Goal: Task Accomplishment & Management: Use online tool/utility

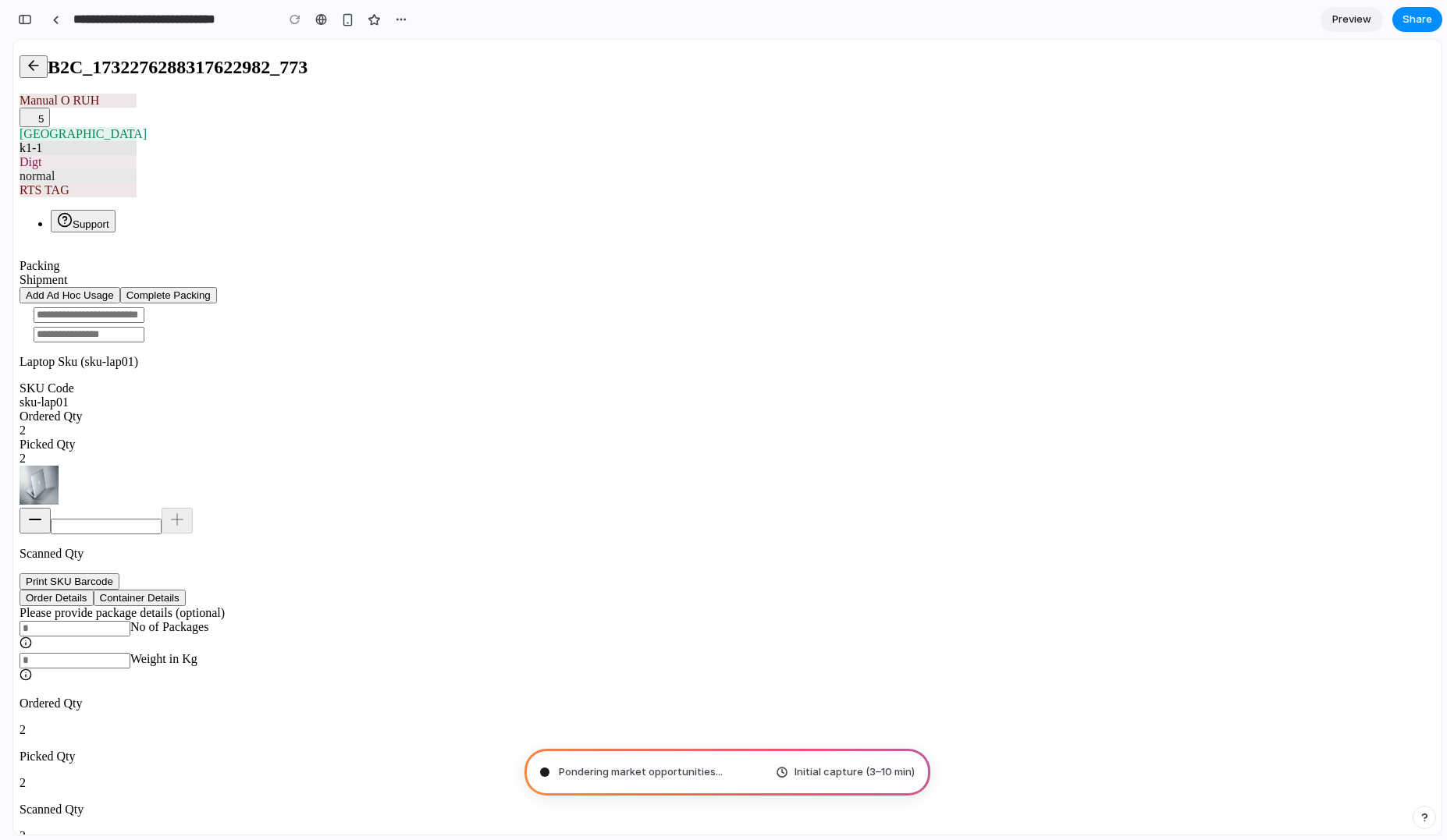
type input "**********"
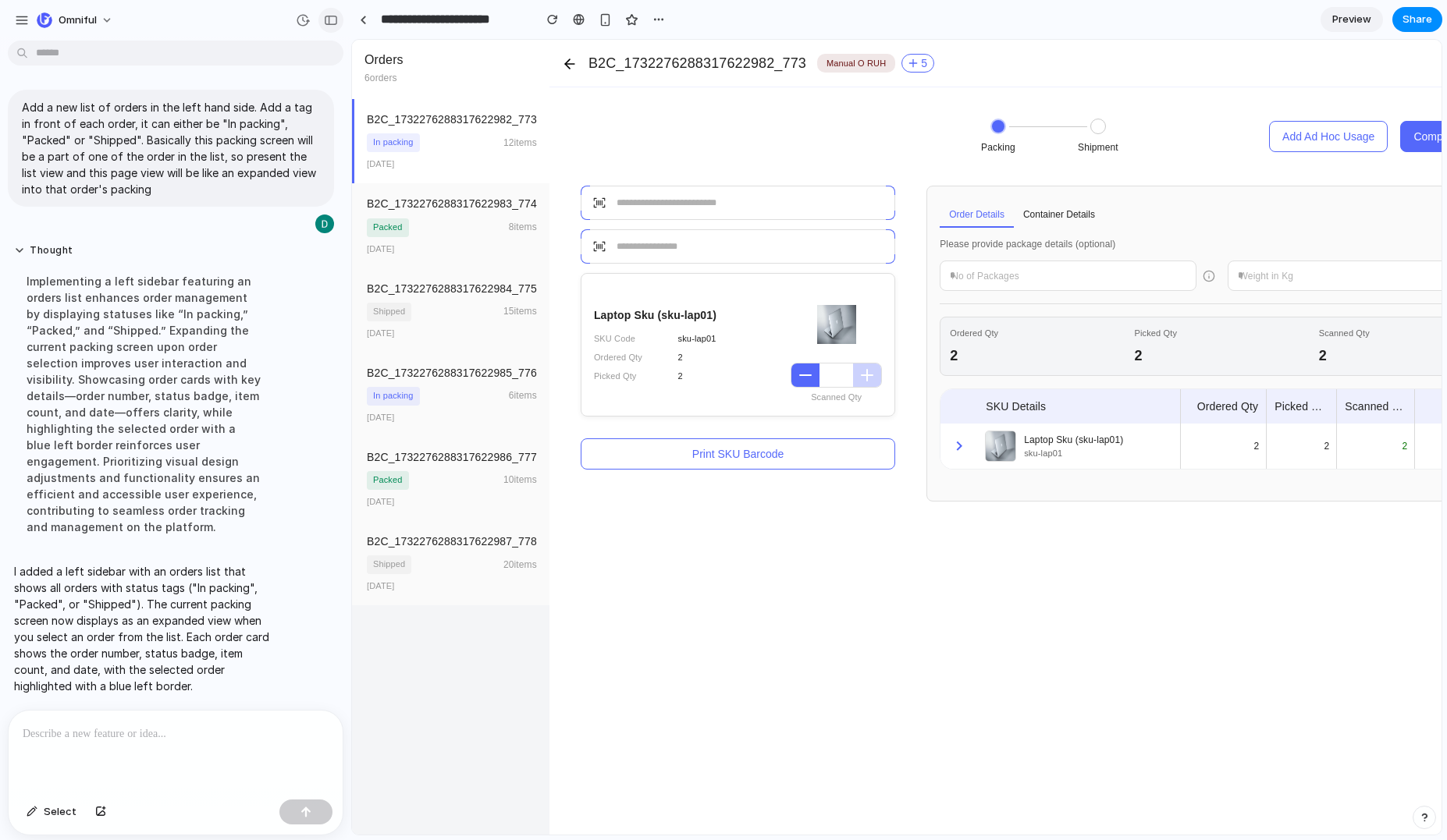
click at [330, 16] on div "button" at bounding box center [331, 20] width 14 height 11
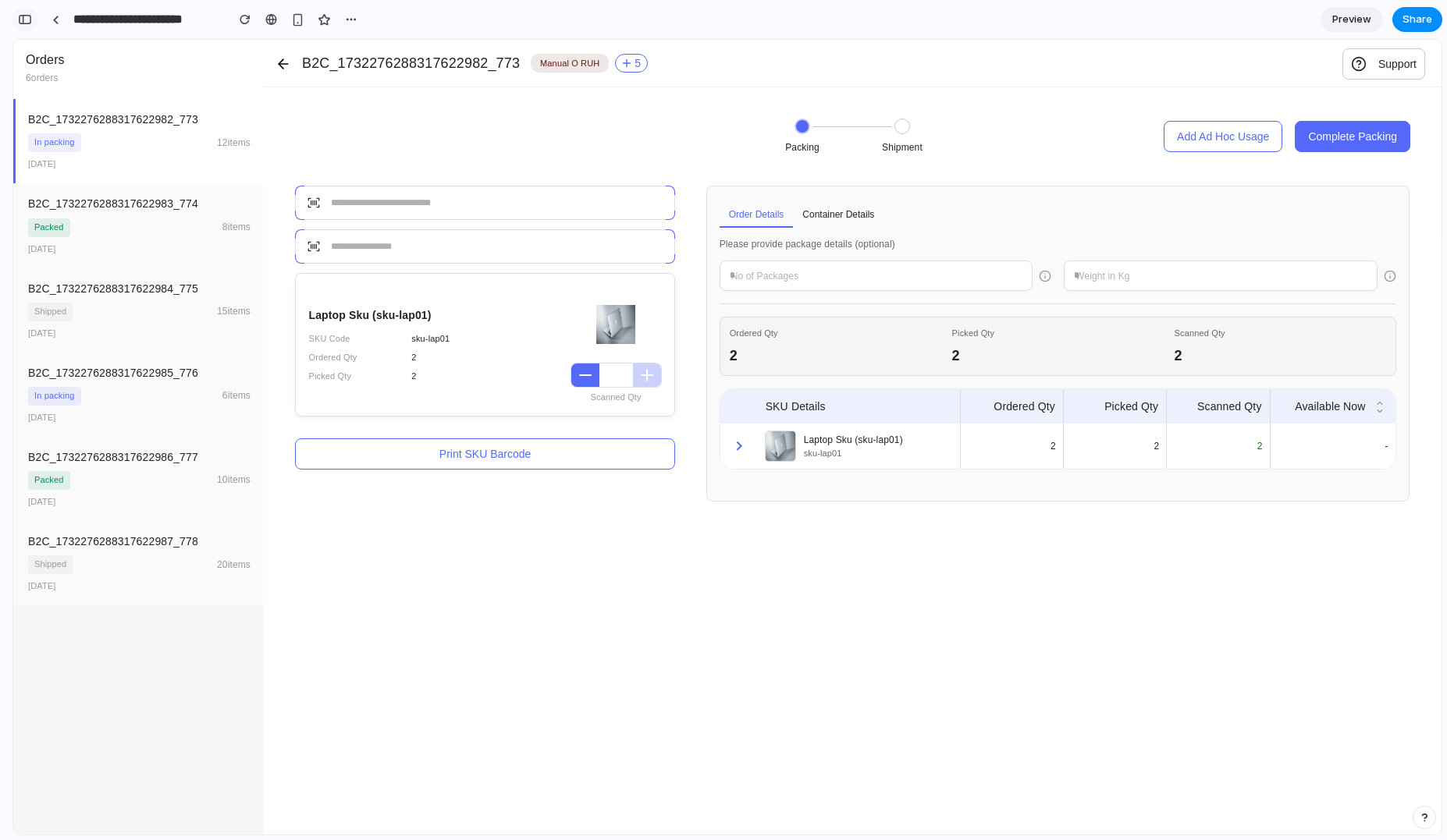
click at [33, 21] on button "button" at bounding box center [25, 19] width 25 height 25
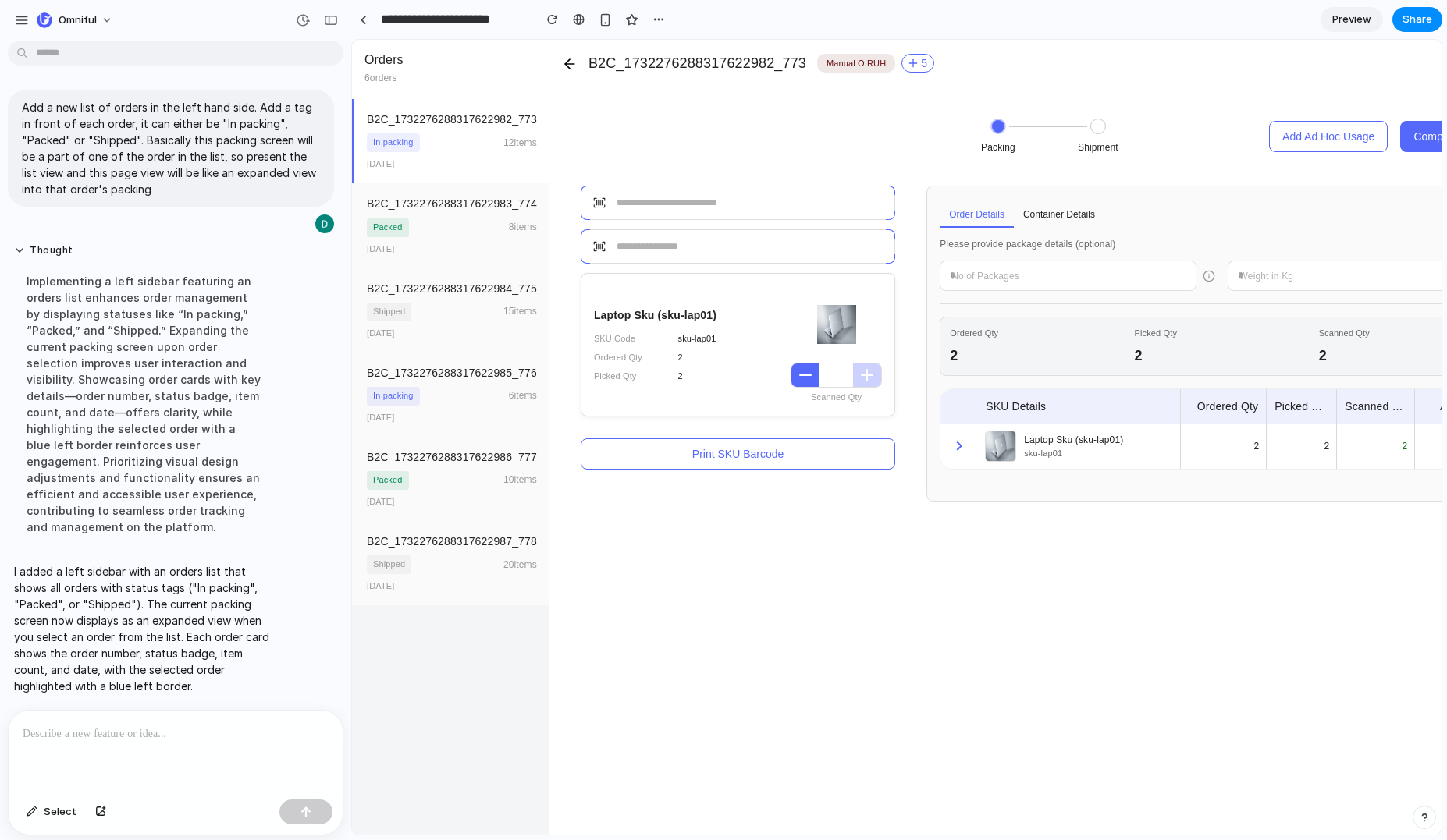
scroll to position [10, 0]
click at [157, 725] on p at bounding box center [176, 734] width 306 height 19
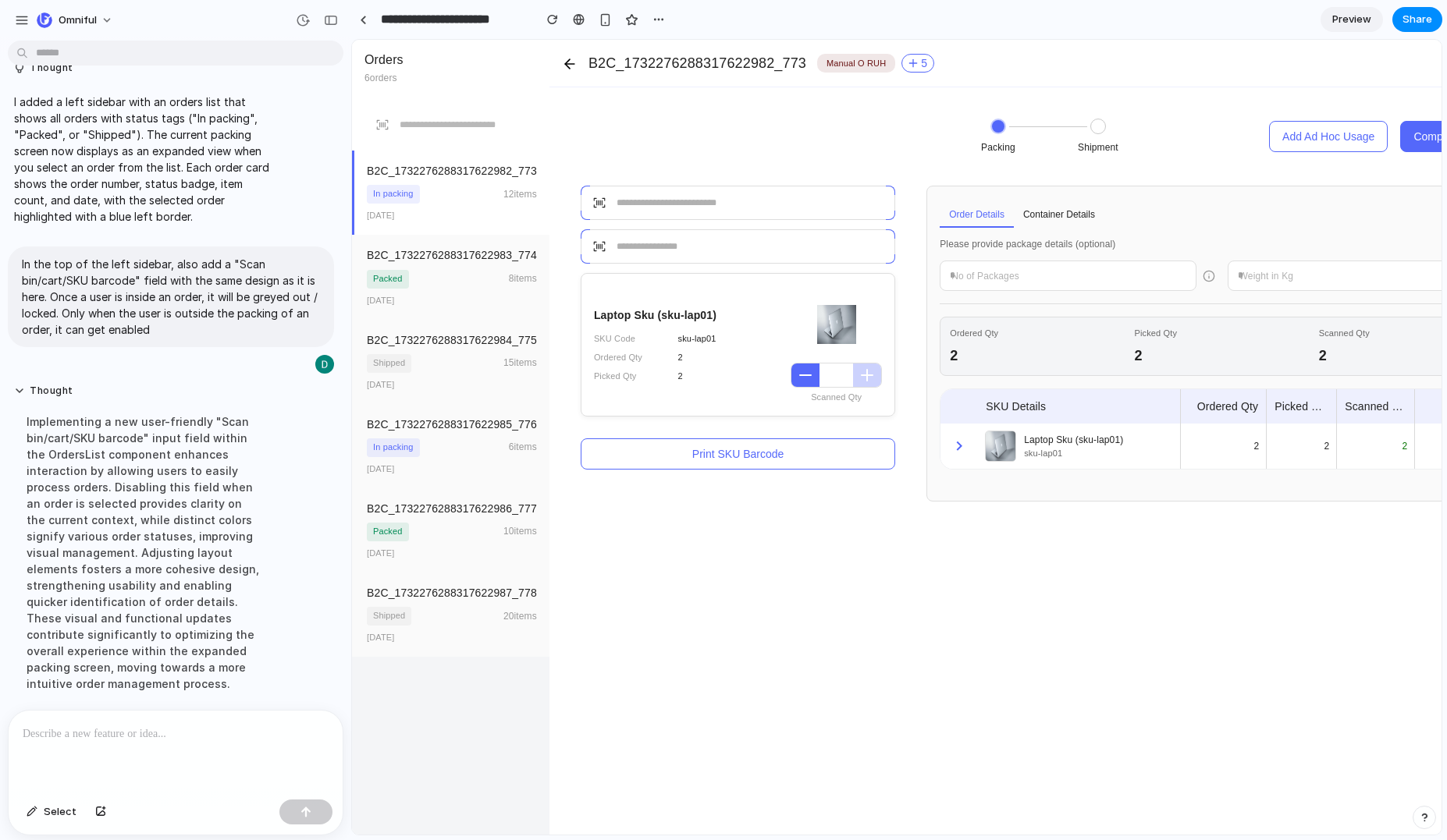
scroll to position [350, 0]
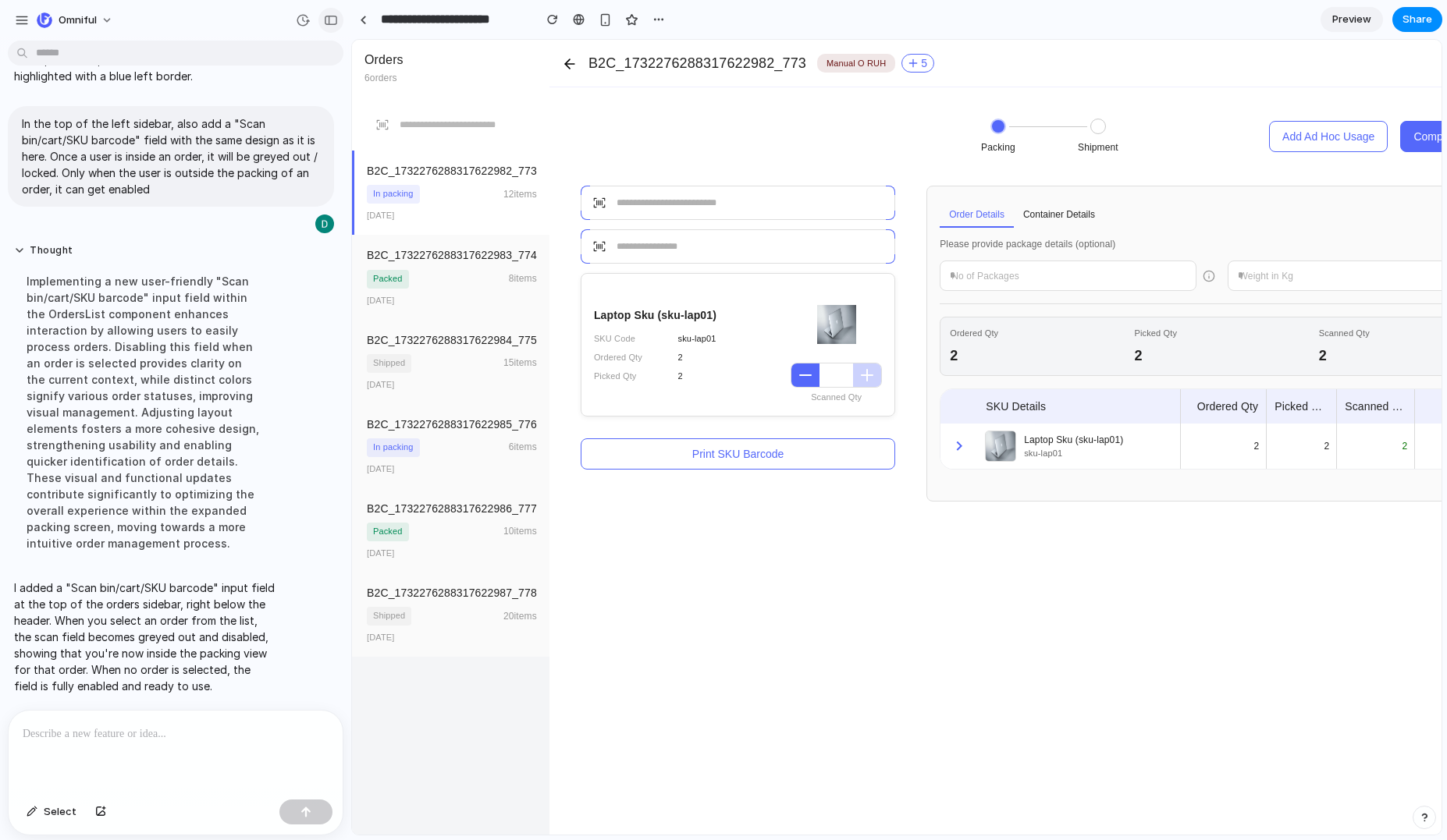
click at [323, 18] on button "button" at bounding box center [330, 20] width 25 height 25
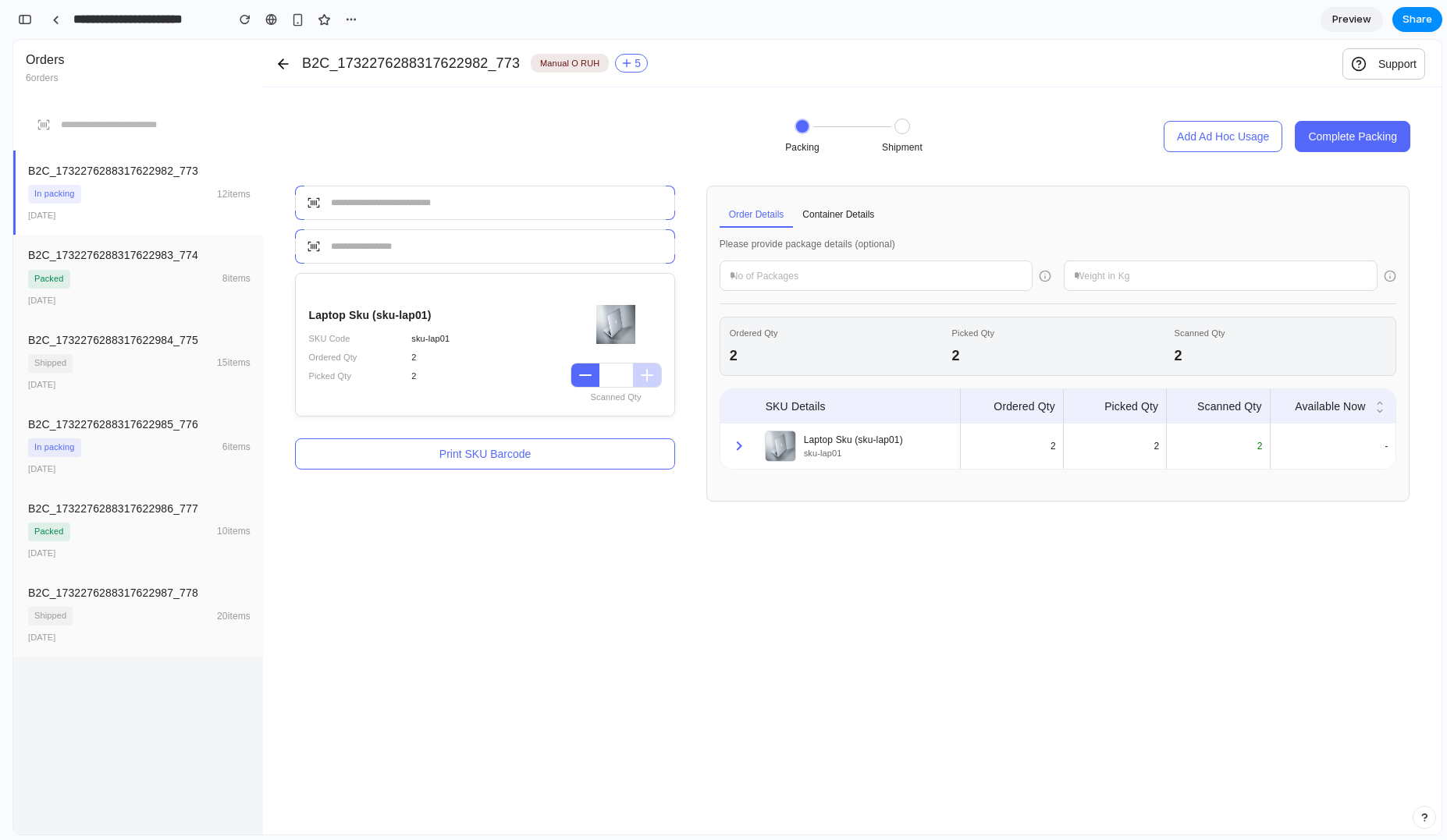
scroll to position [513, 0]
click at [55, 18] on div at bounding box center [56, 20] width 7 height 9
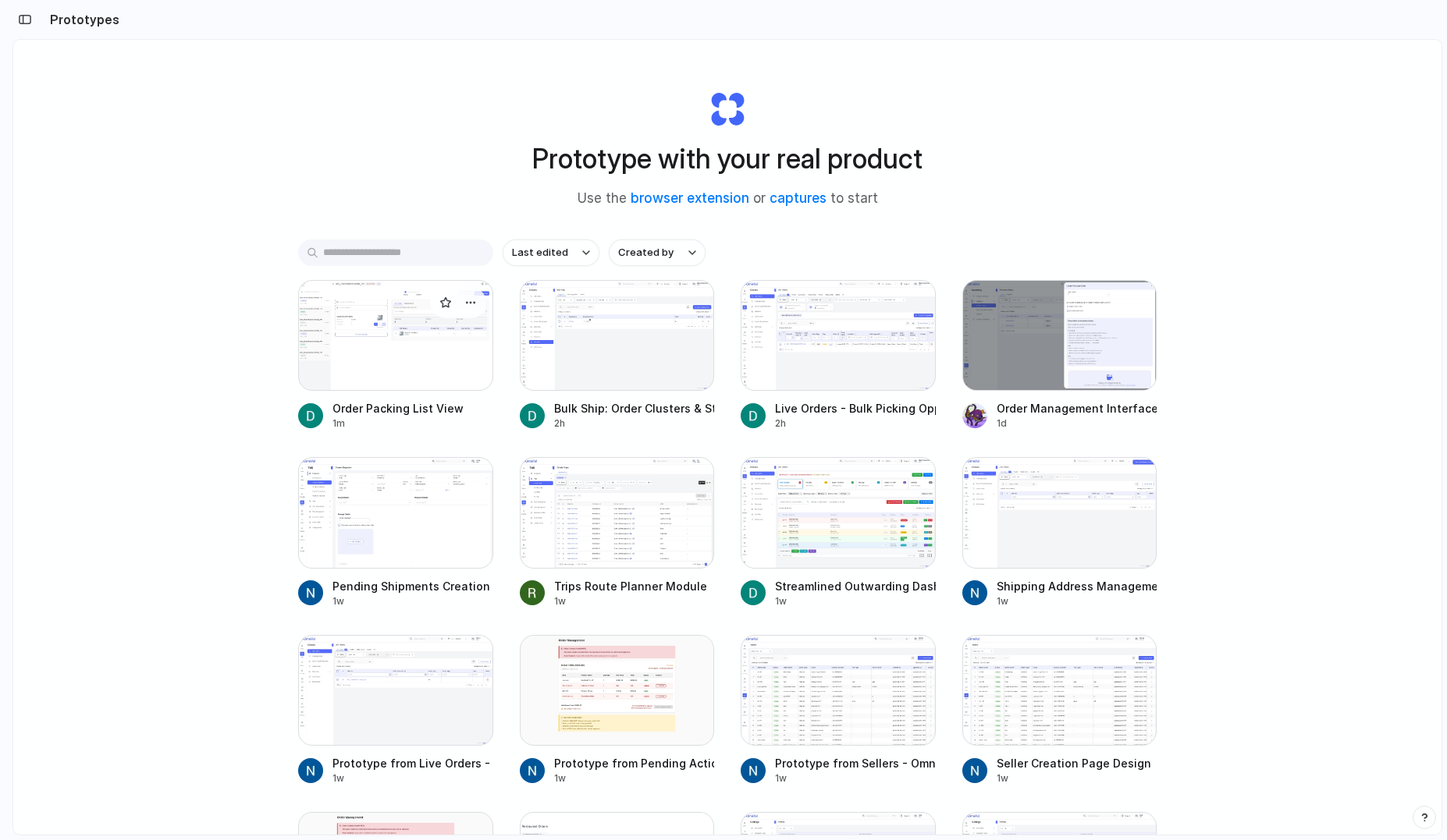
click at [411, 330] on div at bounding box center [395, 335] width 195 height 110
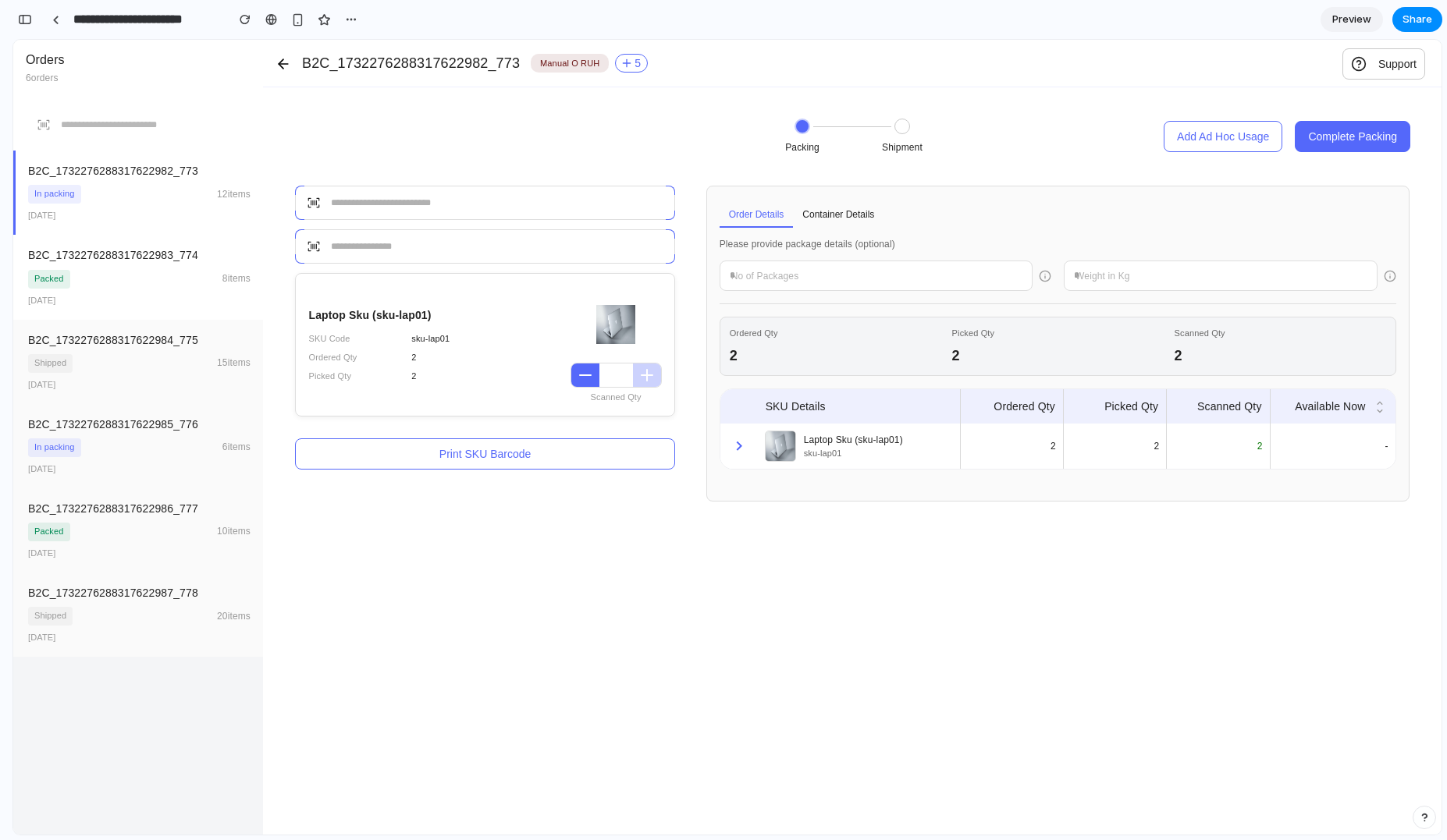
click at [86, 265] on div "B2C_1732276288317622983_774 Packed 8 items Jan 15, 2024" at bounding box center [138, 276] width 250 height 84
click at [163, 217] on div "[DATE]" at bounding box center [140, 216] width 223 height 12
click at [170, 128] on div at bounding box center [138, 125] width 250 height 51
click at [27, 21] on div "button" at bounding box center [25, 19] width 14 height 11
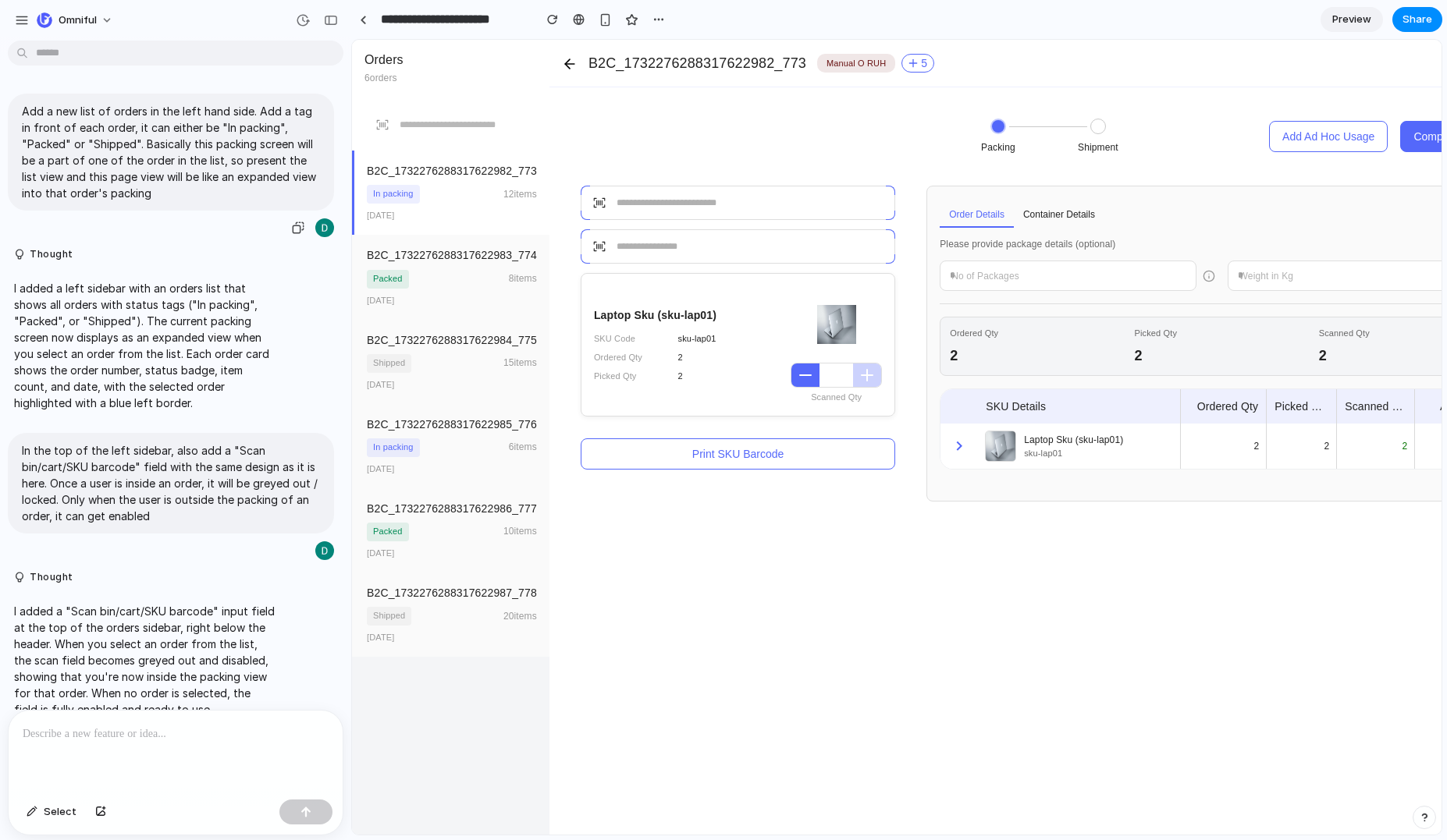
click at [99, 117] on p "Add a new list of orders in the left hand side. Add a tag in front of each orde…" at bounding box center [170, 152] width 298 height 98
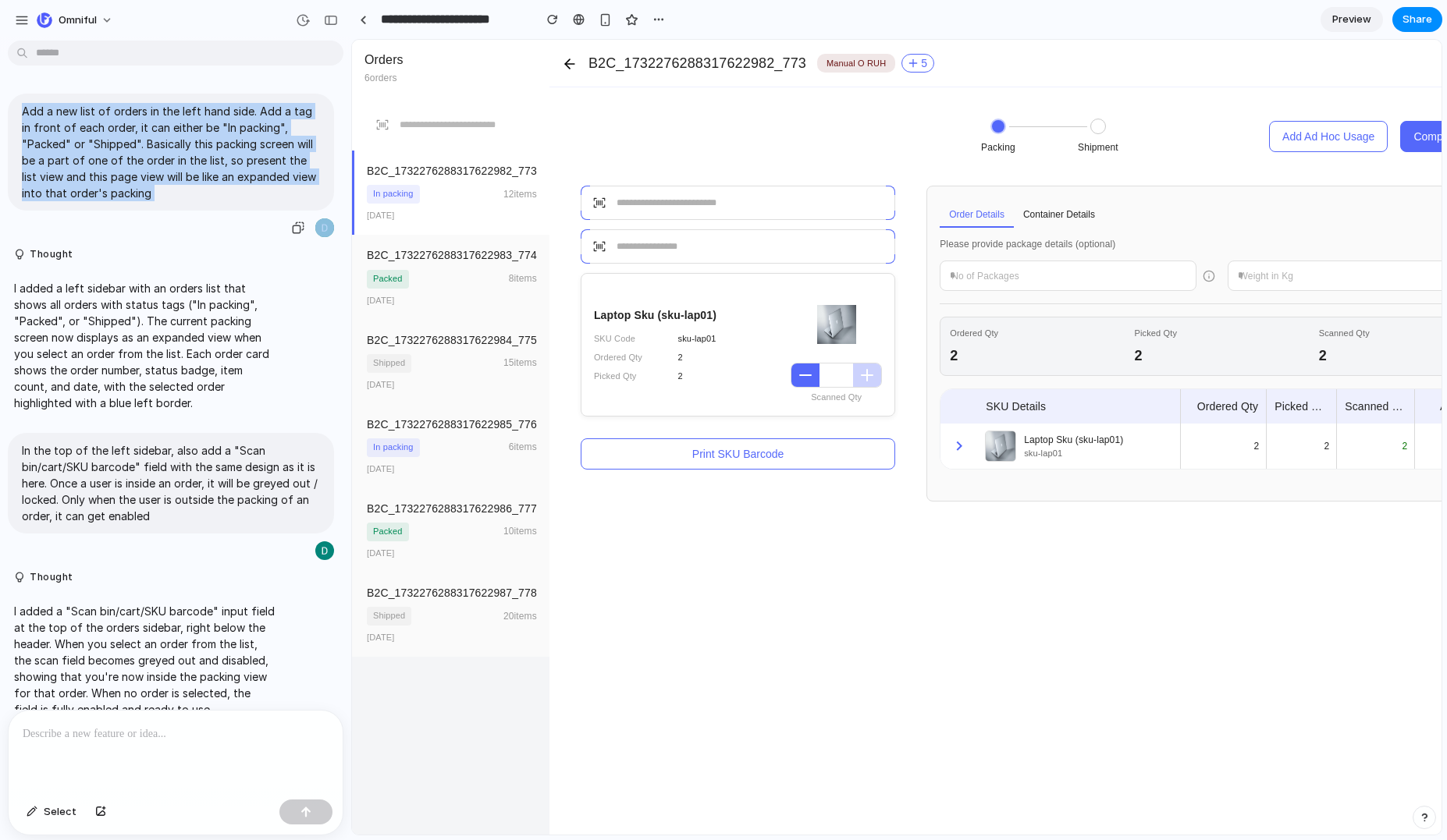
click at [99, 117] on p "Add a new list of orders in the left hand side. Add a tag in front of each orde…" at bounding box center [170, 152] width 298 height 98
copy div "Add a new list of orders in the left hand side. Add a tag in front of each orde…"
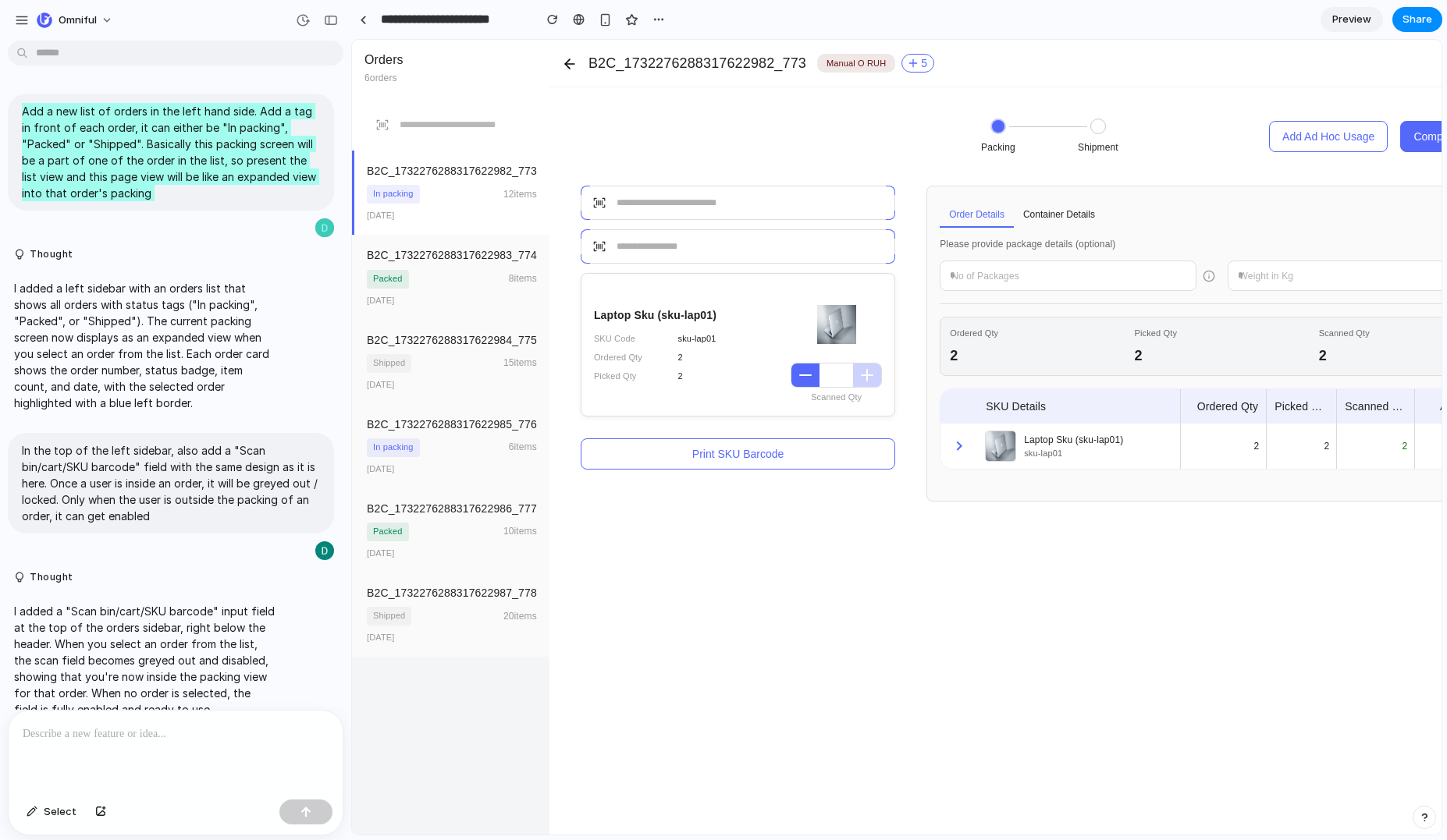
click at [855, 148] on section "Packing Shipment Add Ad Hoc Usage Complete Packing" at bounding box center [1048, 136] width 935 height 36
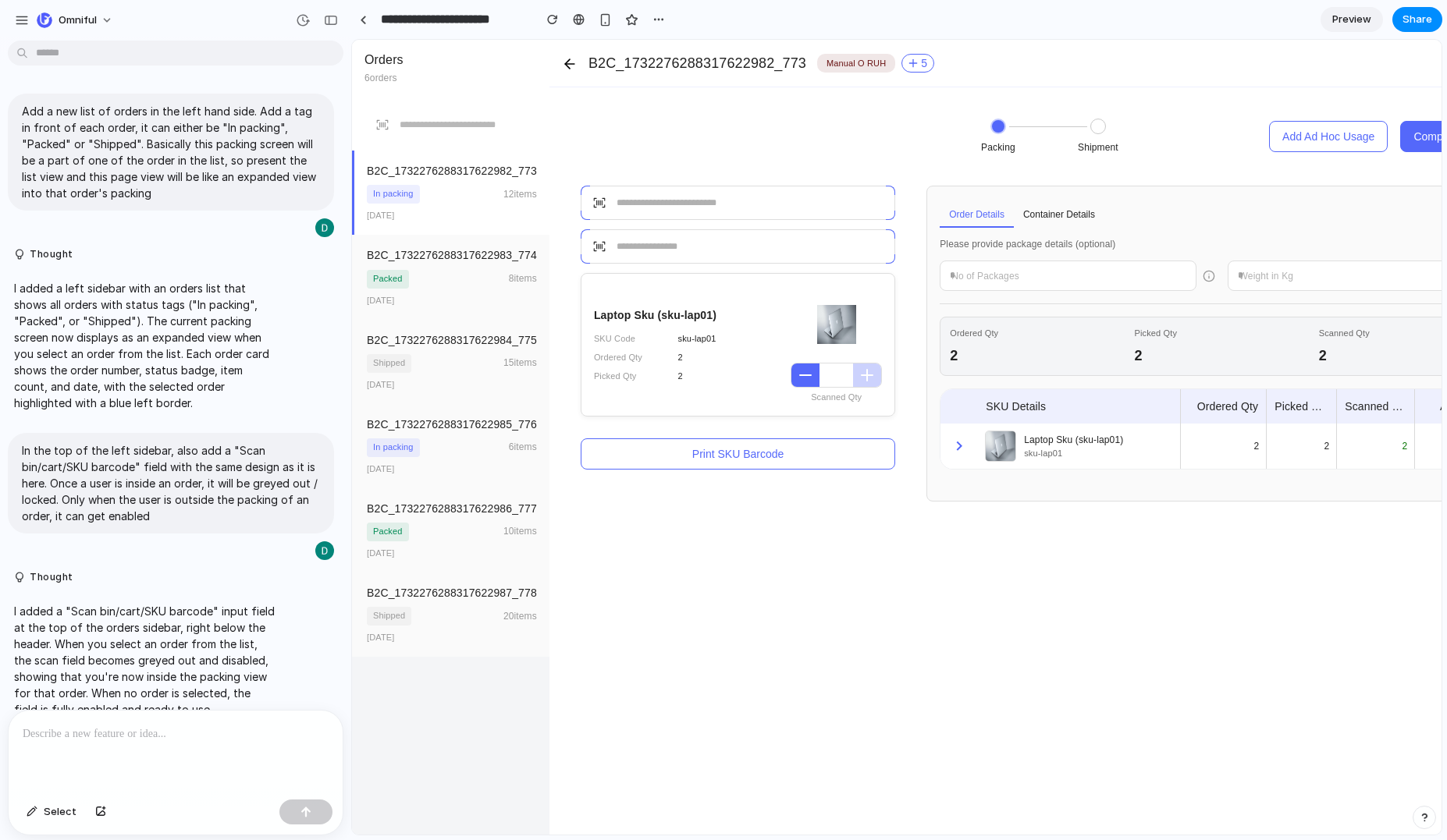
click at [215, 280] on p "I added a left sidebar with an orders list that shows all orders with status ta…" at bounding box center [144, 345] width 261 height 131
click at [492, 279] on div "Packed 8 items" at bounding box center [451, 279] width 170 height 19
click at [467, 345] on div "B2C_1732276288317622984_775" at bounding box center [451, 340] width 170 height 16
click at [1008, 84] on section "B2C_1732276288317622982_773 Manual O RUH 5 Support" at bounding box center [1048, 64] width 997 height 48
click at [334, 24] on div "button" at bounding box center [331, 20] width 14 height 11
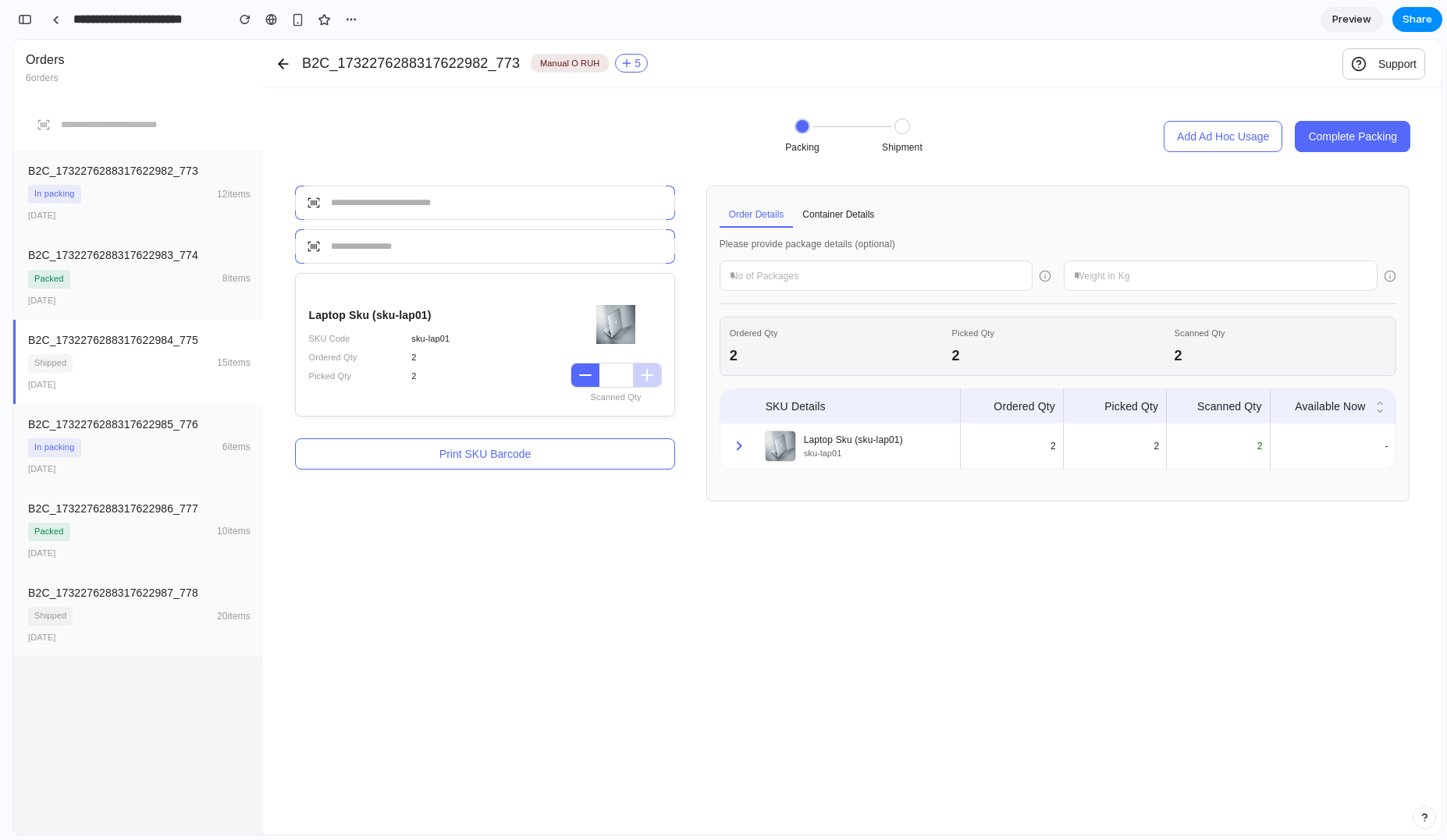
click at [1365, 17] on span "Preview" at bounding box center [1352, 19] width 39 height 16
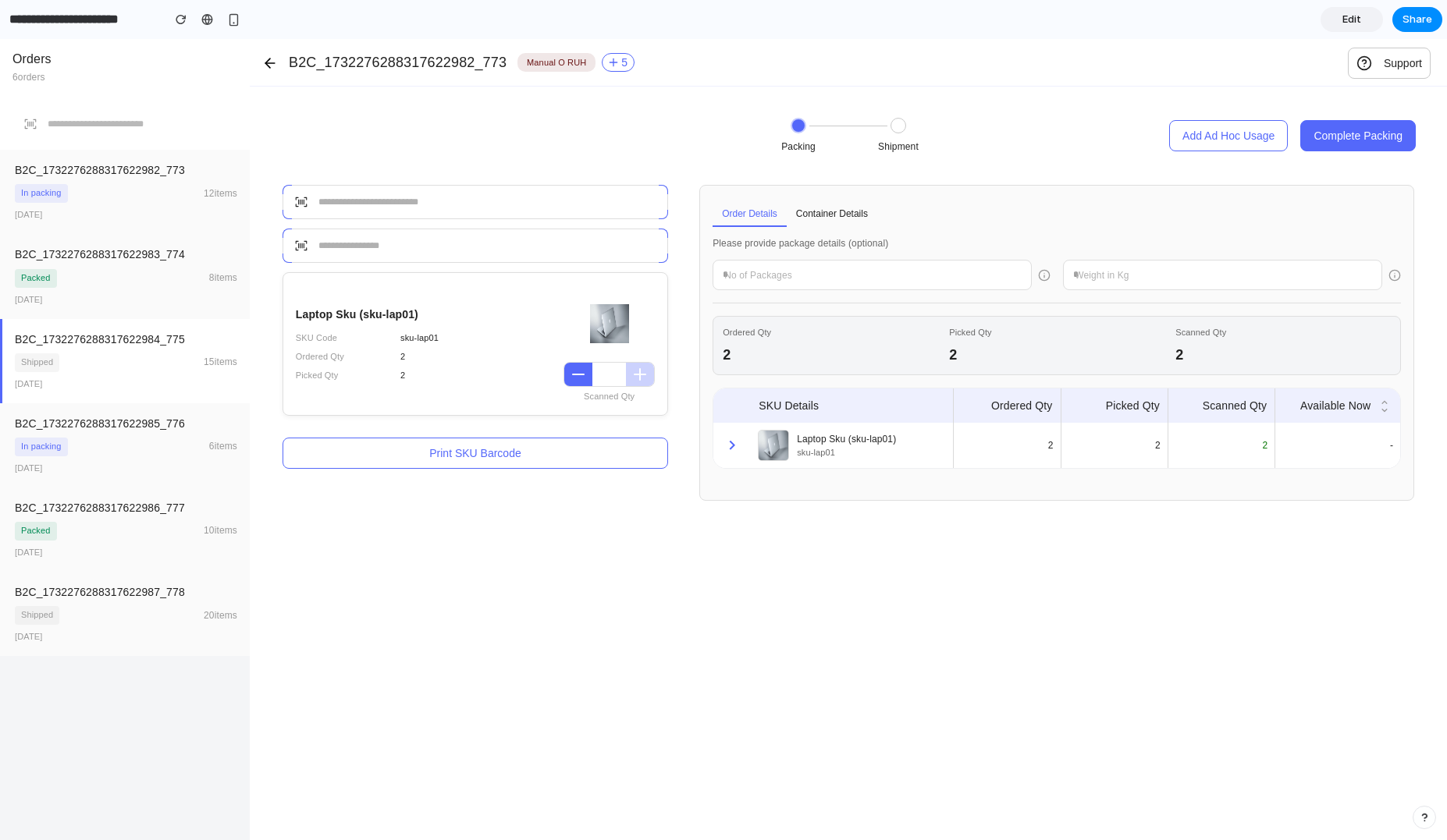
click at [179, 341] on div "B2C_1732276288317622984_775" at bounding box center [126, 339] width 223 height 16
click at [193, 252] on div "B2C_1732276288317622983_774" at bounding box center [126, 254] width 223 height 16
click at [425, 449] on button "Print SKU Barcode" at bounding box center [475, 452] width 385 height 31
click at [591, 371] on button "button" at bounding box center [579, 375] width 28 height 23
click at [197, 247] on div "B2C_1732276288317622983_774" at bounding box center [126, 254] width 223 height 16
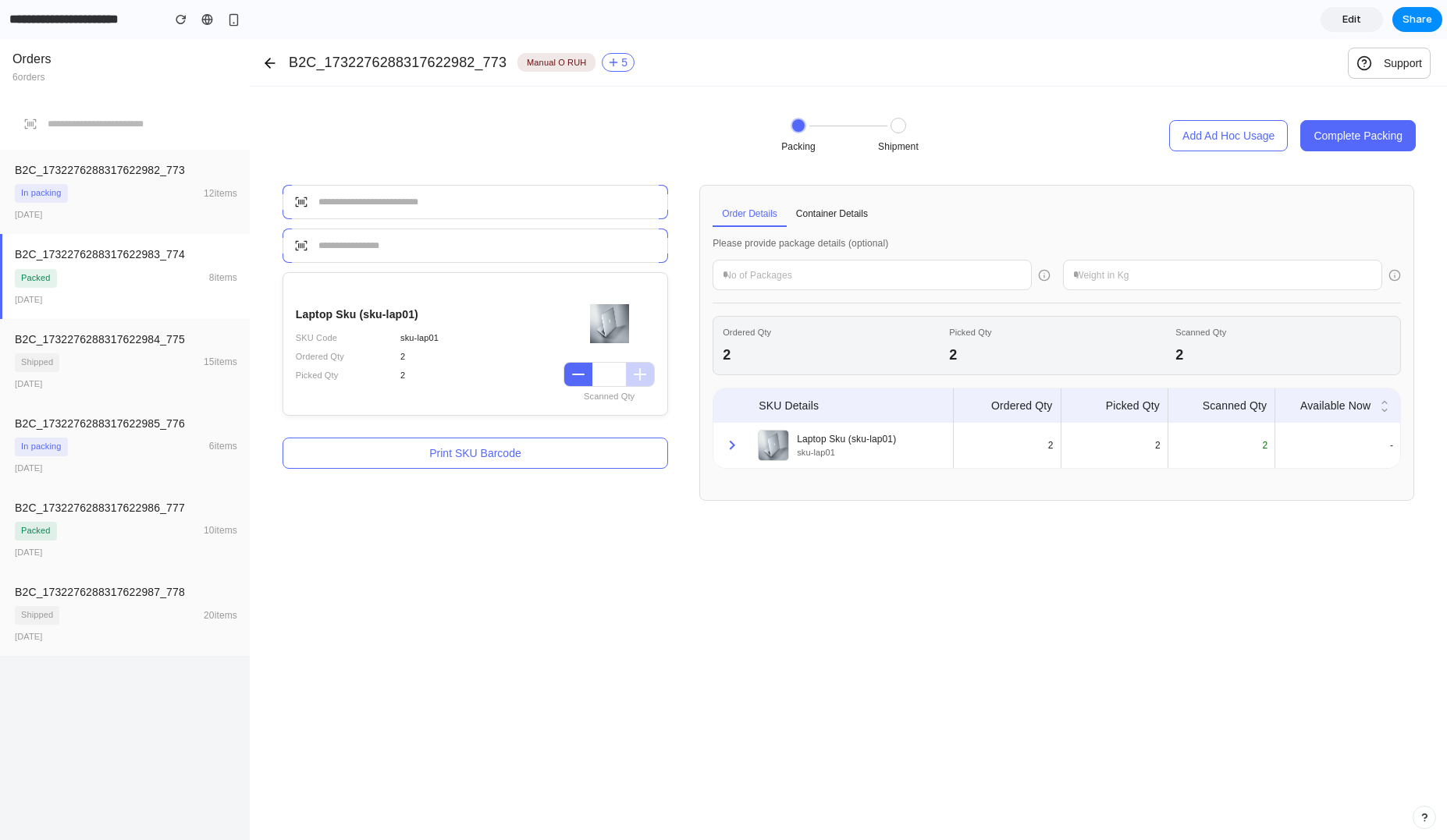
click at [164, 140] on div at bounding box center [125, 124] width 250 height 51
click at [163, 194] on div "In packing 12 items" at bounding box center [126, 193] width 223 height 19
click at [160, 528] on div "B2C_1732276288317622986_777 Packed 10 items Jan 13, 2024" at bounding box center [125, 529] width 250 height 84
click at [199, 458] on div "B2C_1732276288317622985_776 In packing 6 items Jan 14, 2024" at bounding box center [125, 445] width 250 height 84
click at [163, 610] on div "Shipped 20 items" at bounding box center [126, 615] width 223 height 19
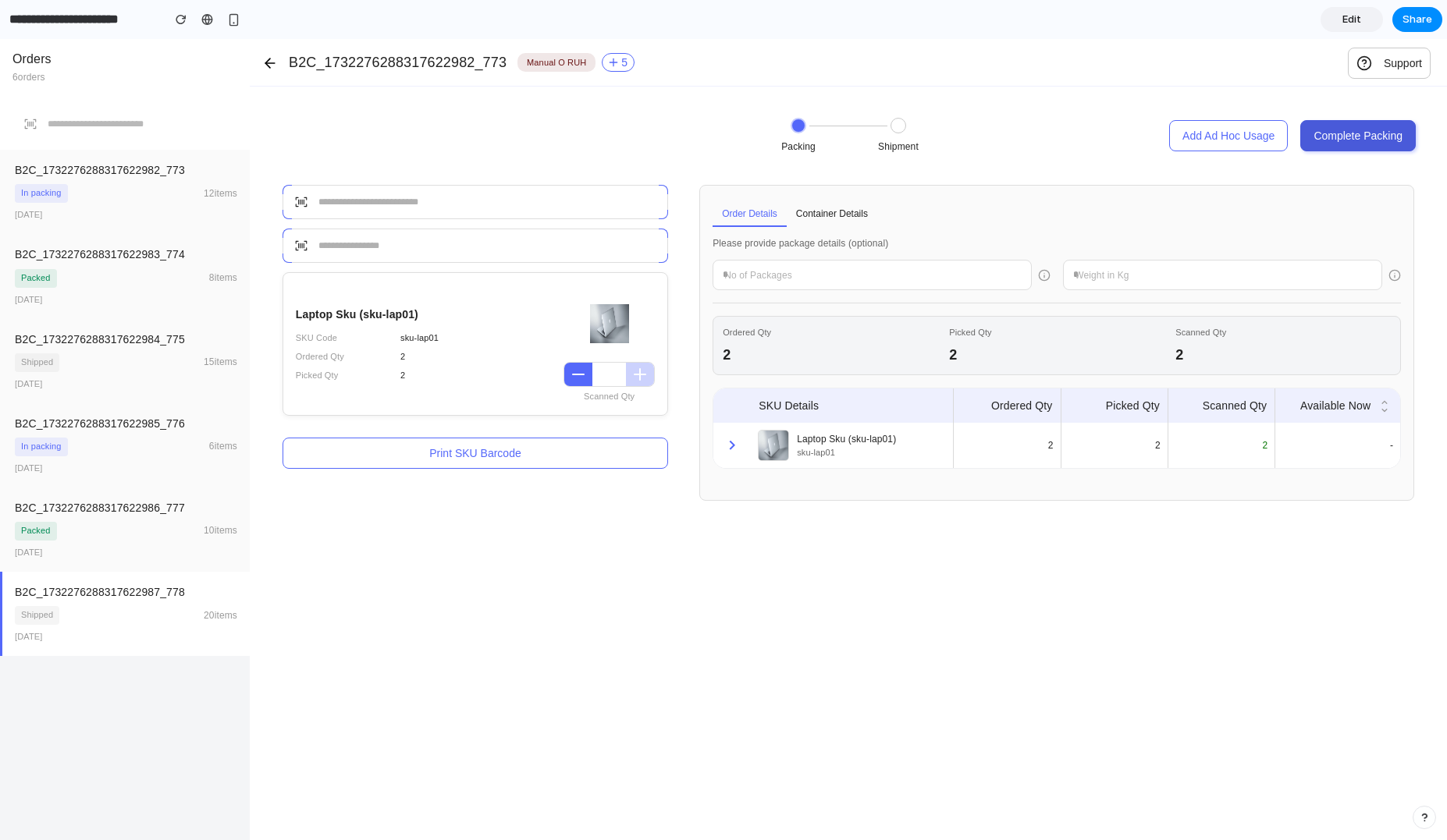
click at [1373, 146] on button "Complete Packing" at bounding box center [1357, 135] width 116 height 31
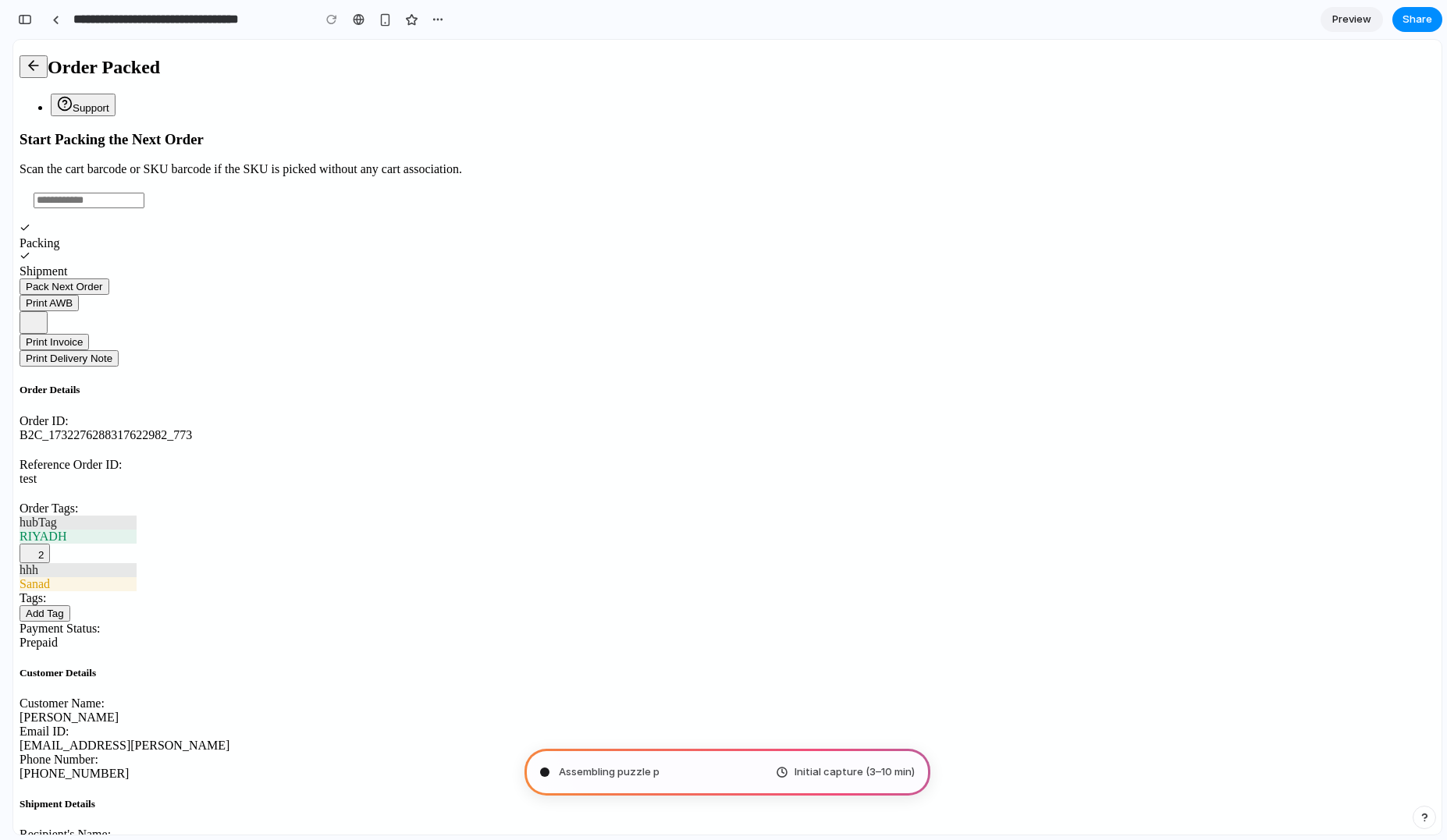
type input "**********"
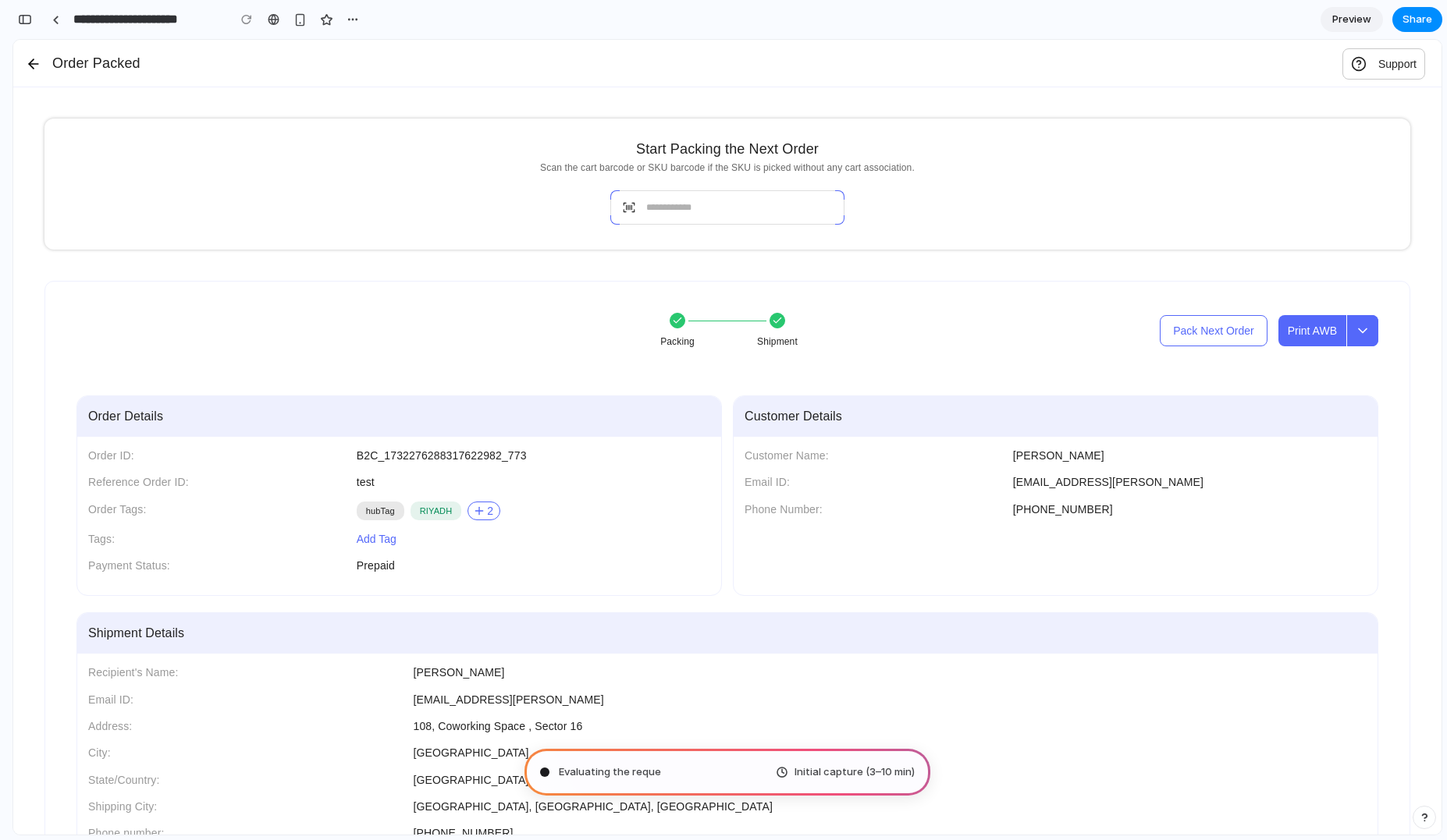
click at [787, 777] on div "Initial capture (3–10 min)" at bounding box center [845, 773] width 139 height 16
click at [31, 14] on div "button" at bounding box center [25, 19] width 14 height 11
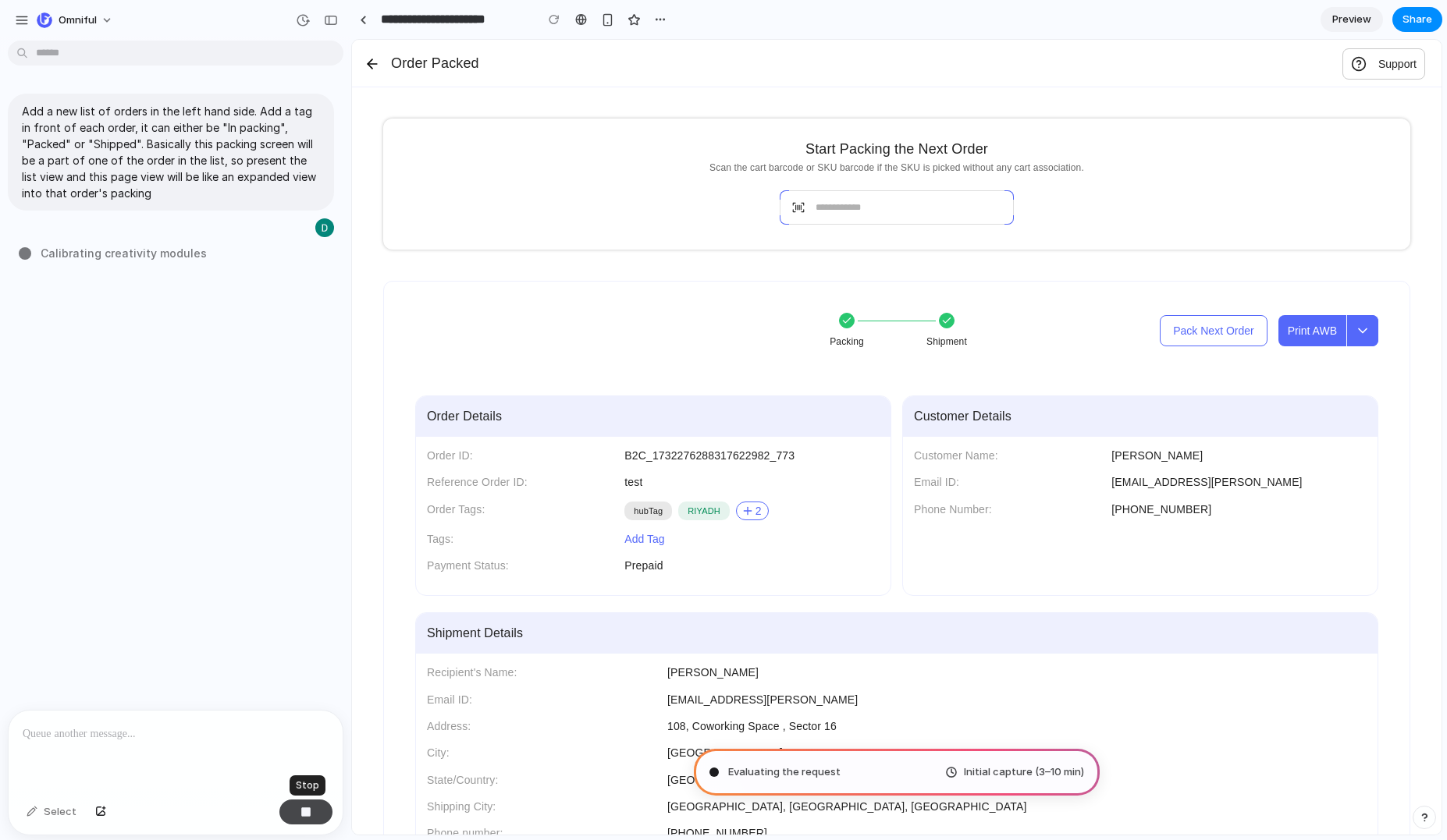
click at [311, 824] on button "button" at bounding box center [306, 812] width 53 height 25
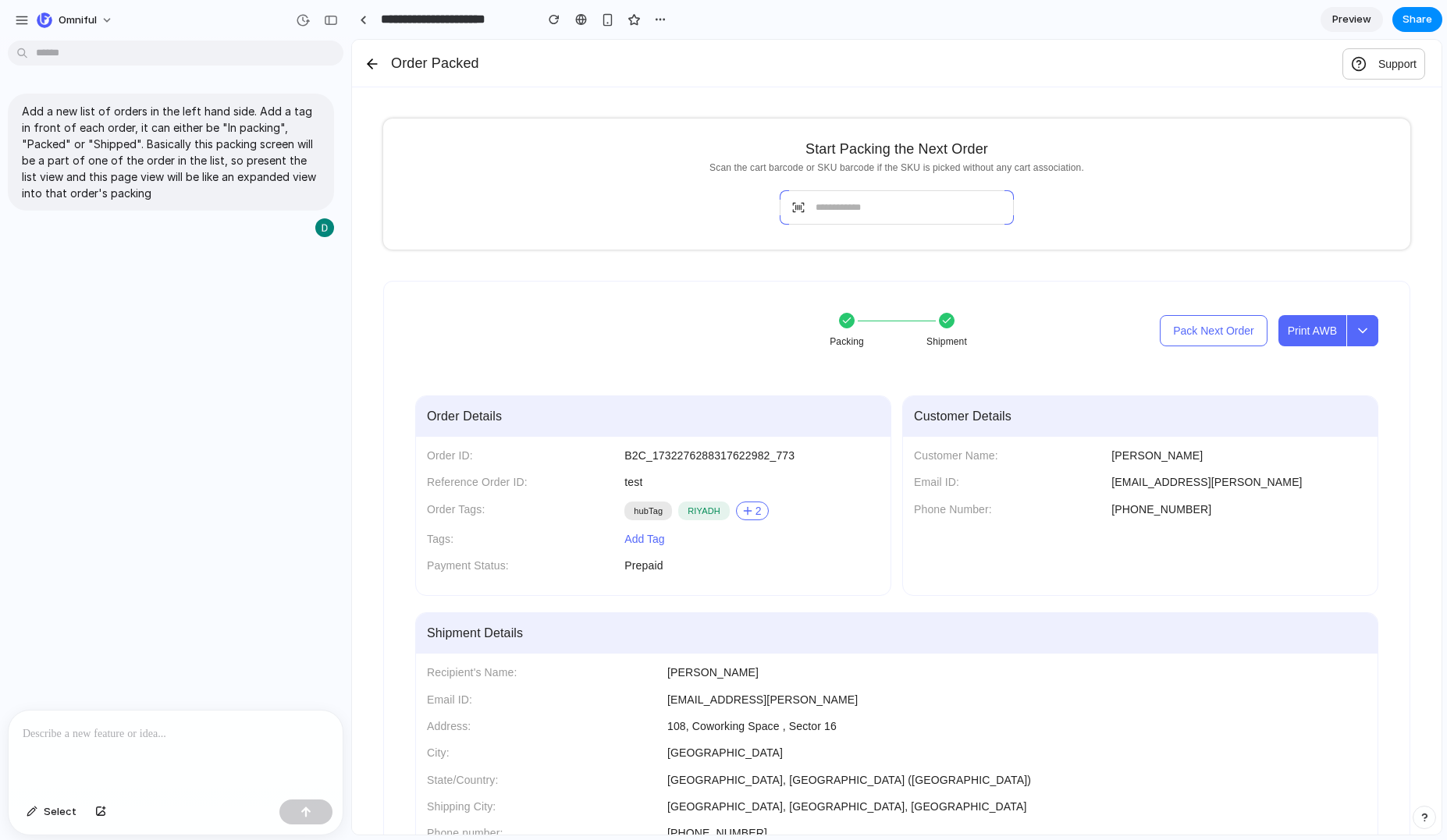
click at [180, 733] on p at bounding box center [176, 734] width 306 height 19
click at [101, 813] on div "button" at bounding box center [101, 812] width 11 height 10
click at [87, 799] on button "button" at bounding box center [101, 812] width 27 height 25
click at [298, 808] on button "button" at bounding box center [306, 812] width 53 height 25
type input "**********"
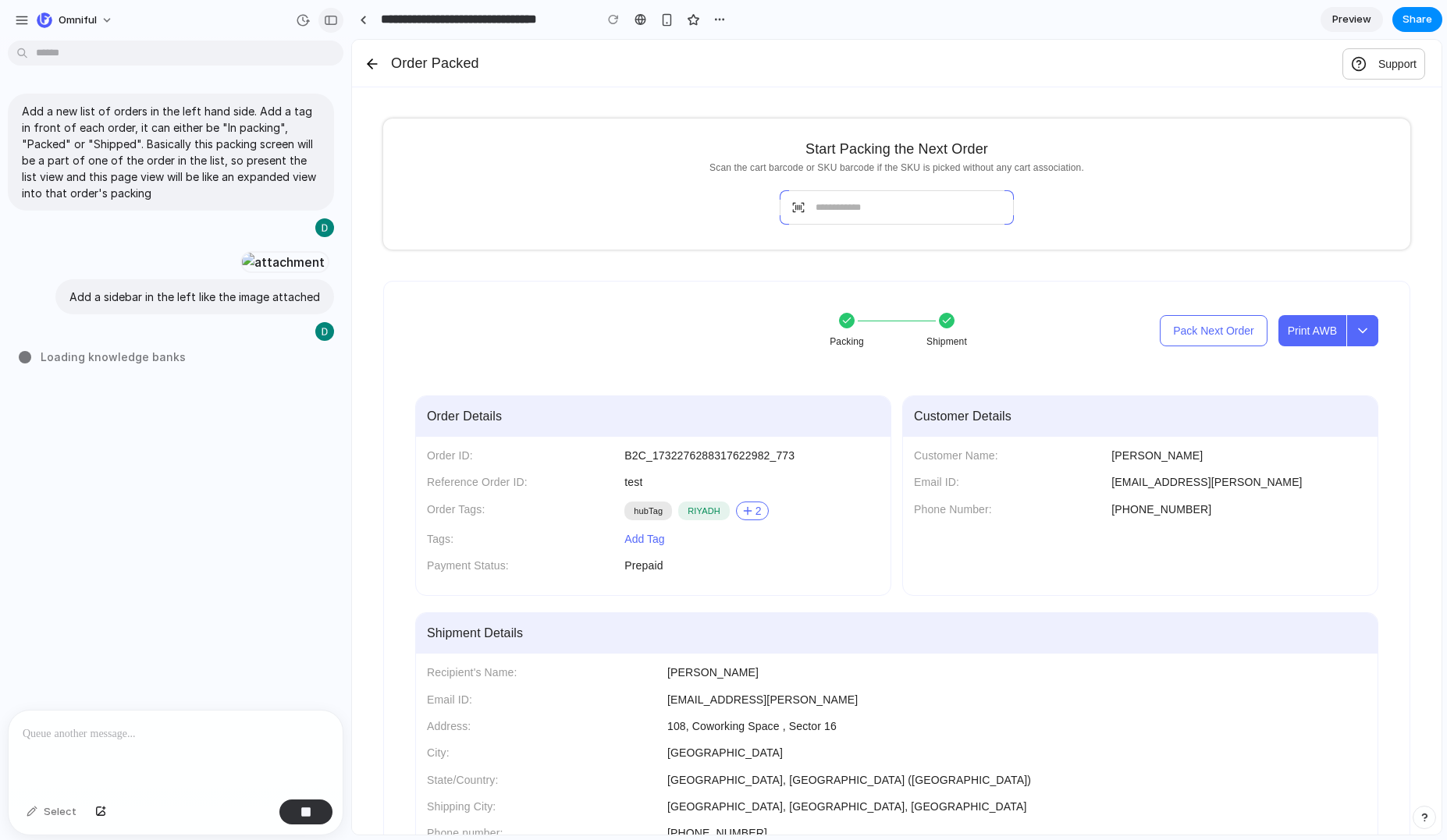
click at [337, 26] on button "button" at bounding box center [330, 20] width 25 height 25
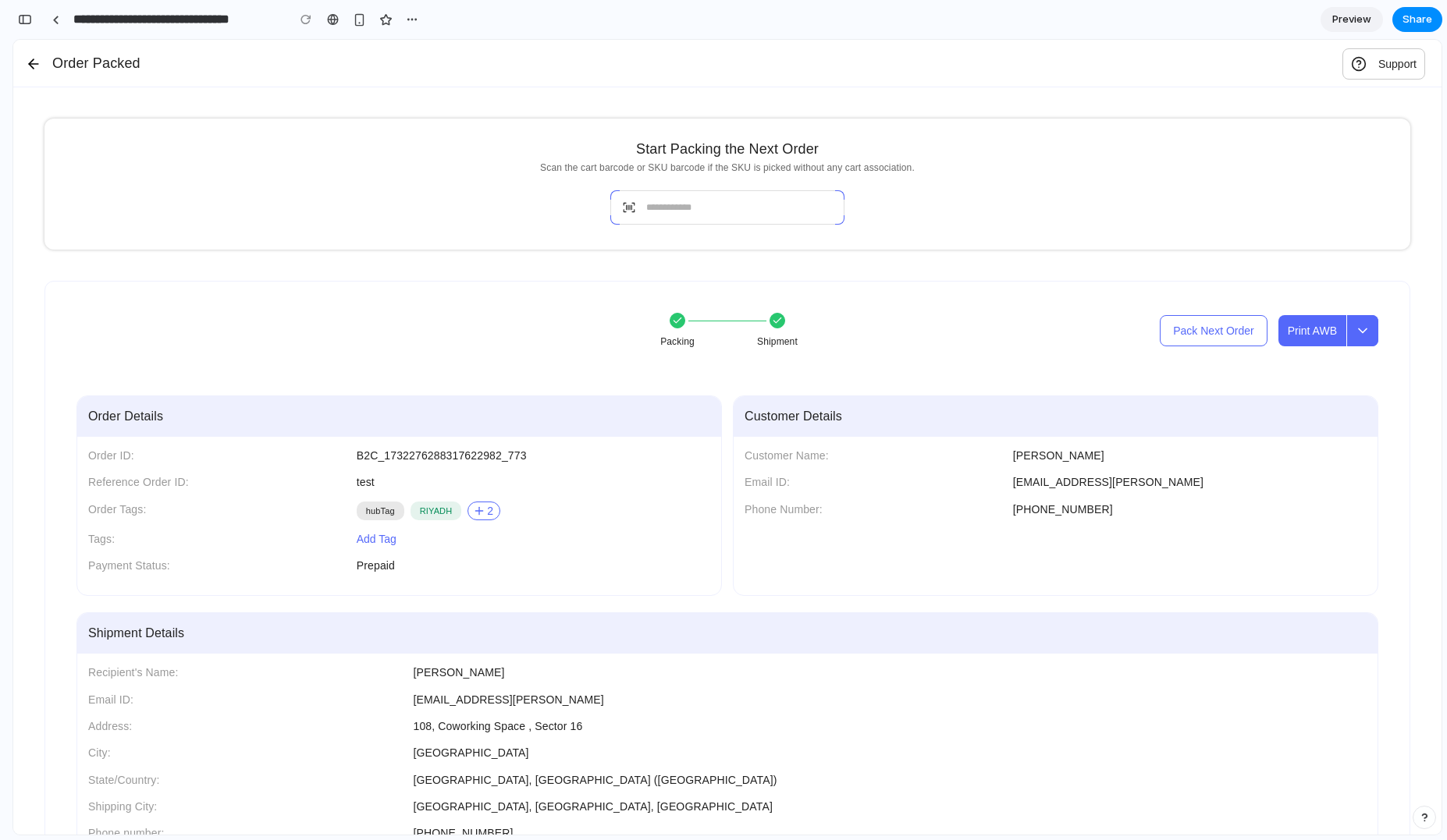
scroll to position [850, 0]
click at [27, 31] on div "**********" at bounding box center [217, 19] width 411 height 34
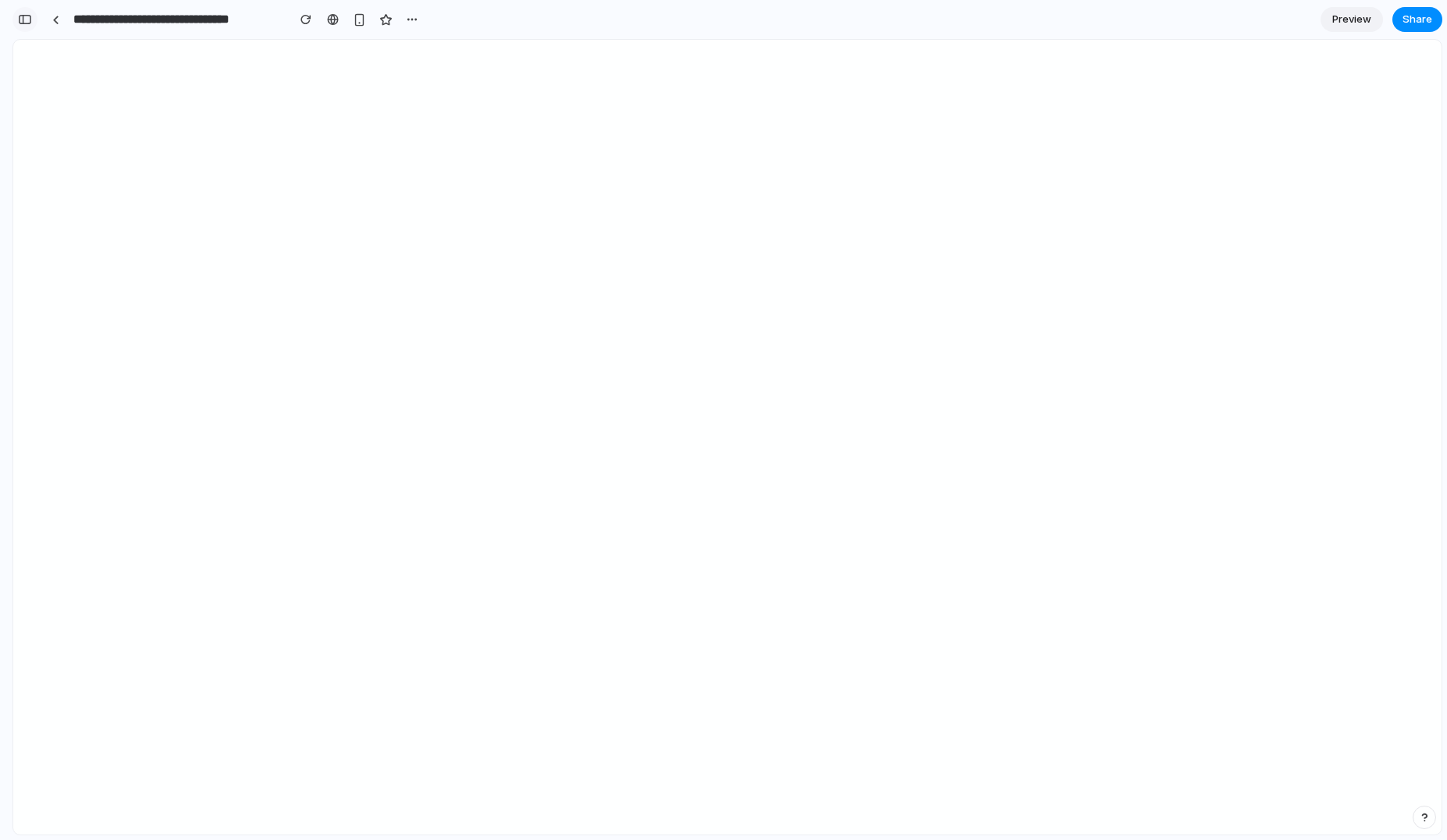
click at [26, 23] on div "button" at bounding box center [25, 19] width 14 height 11
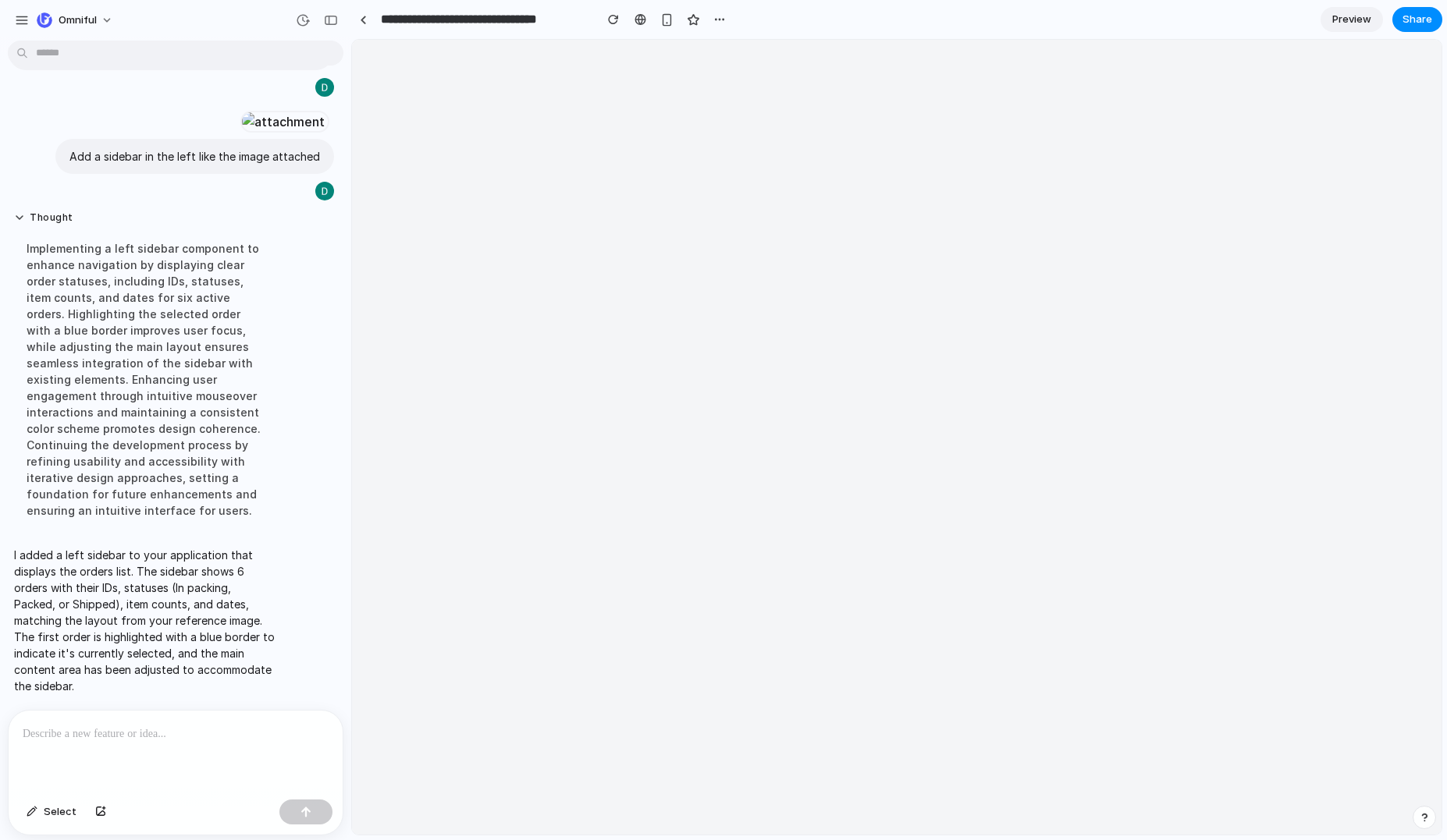
scroll to position [0, 0]
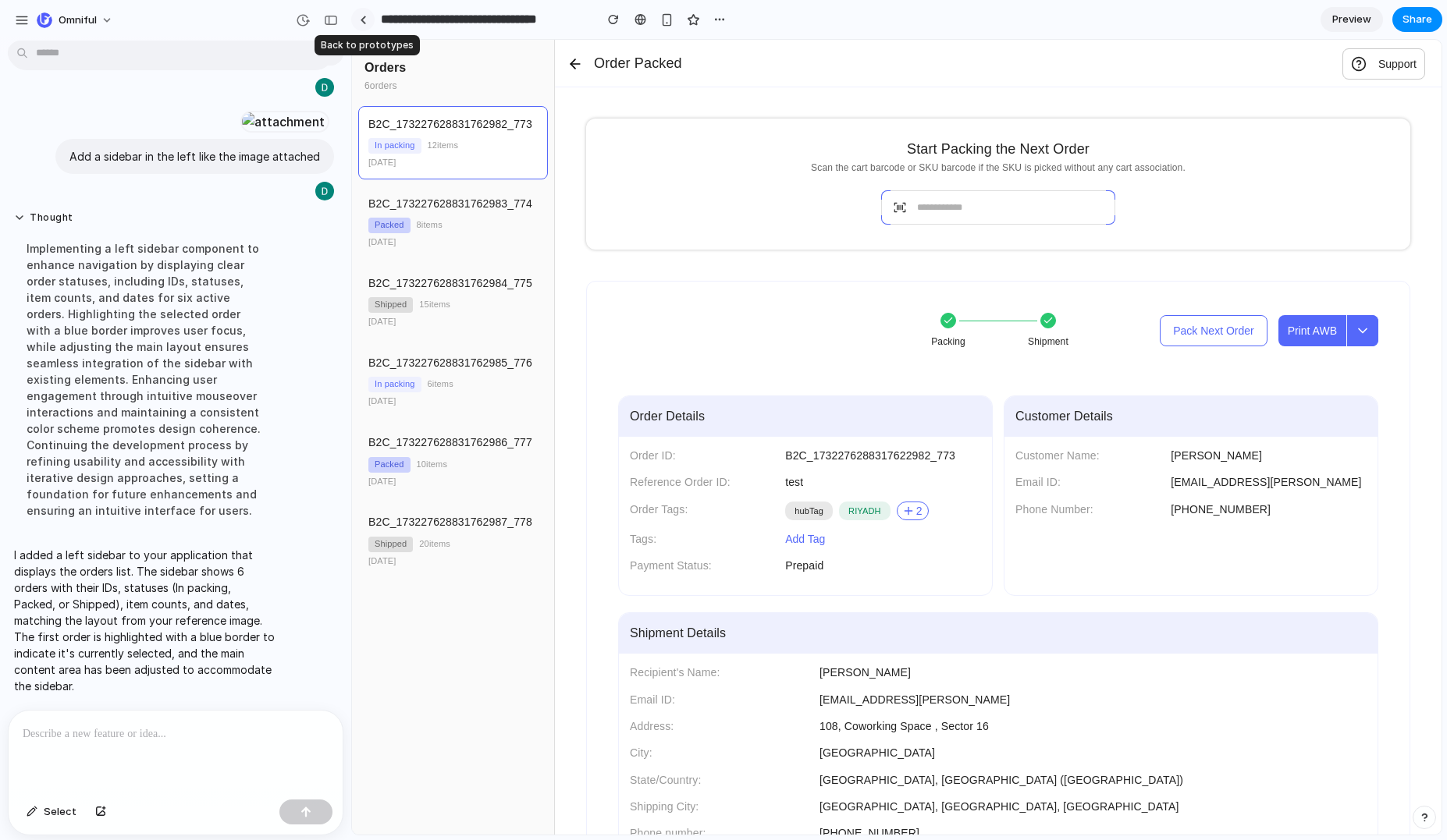
click at [364, 25] on link at bounding box center [362, 19] width 23 height 23
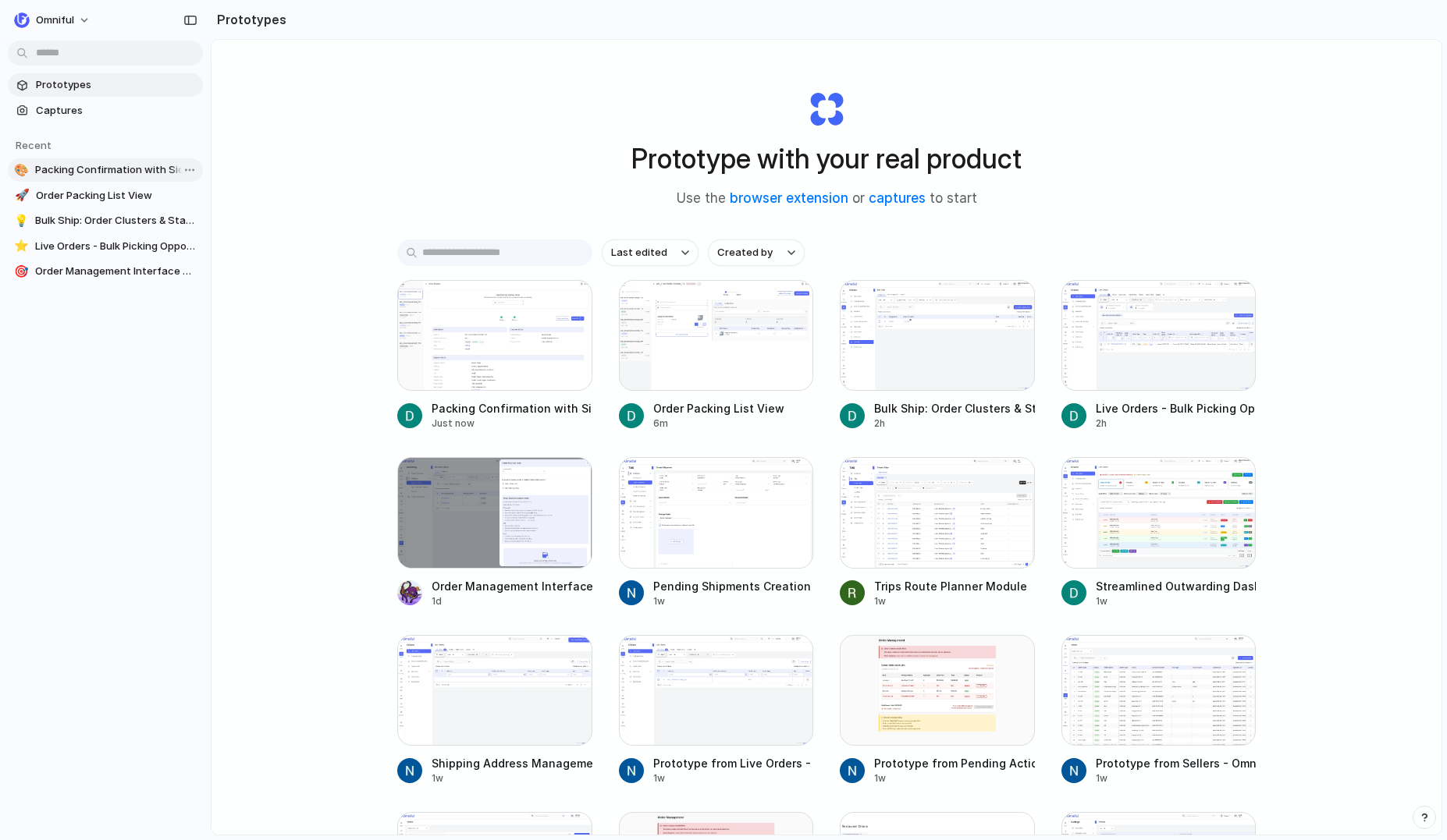
click at [110, 169] on span "Packing Confirmation with Sidebar" at bounding box center [116, 170] width 162 height 16
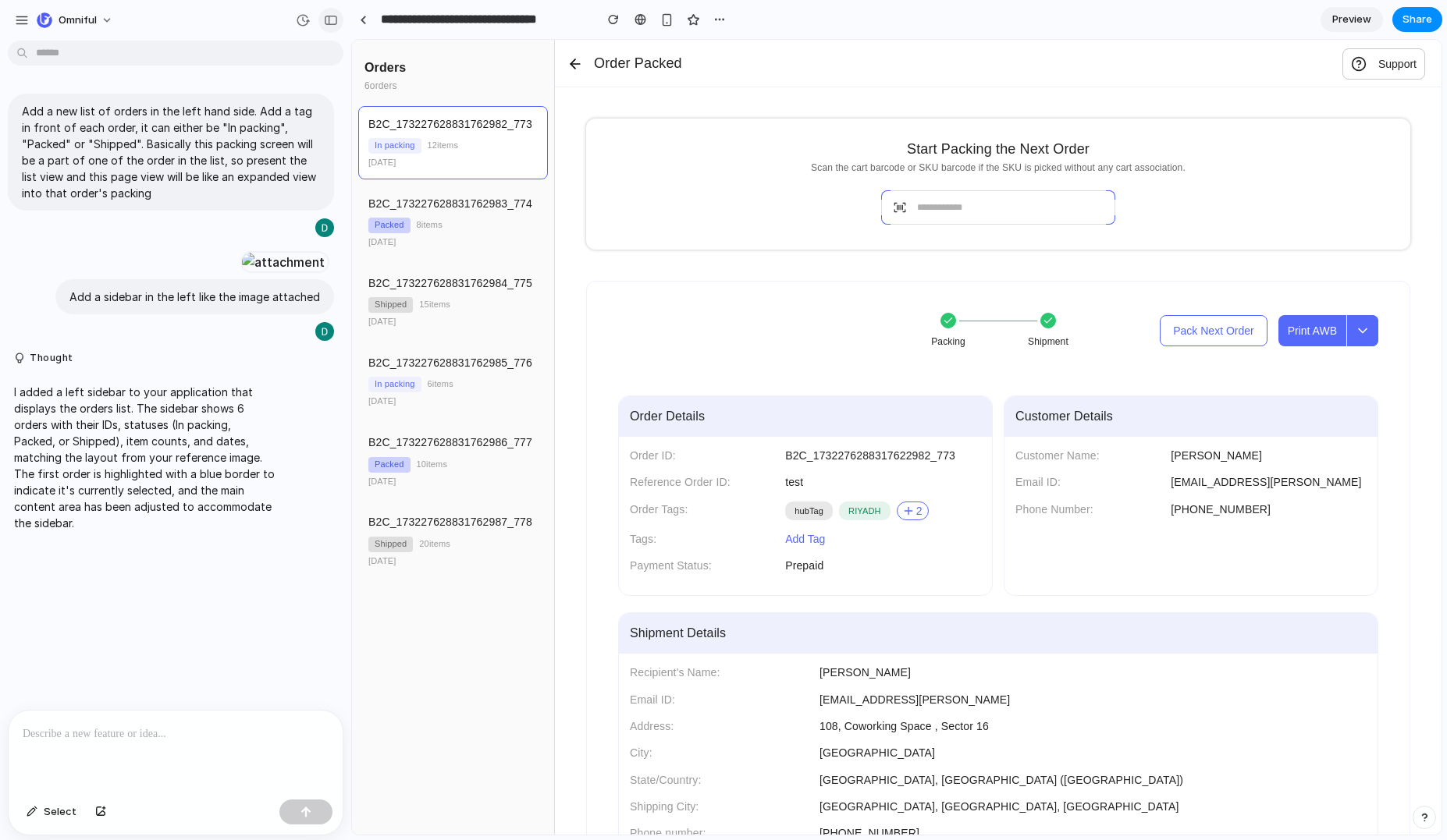
click at [325, 15] on div "button" at bounding box center [331, 20] width 14 height 11
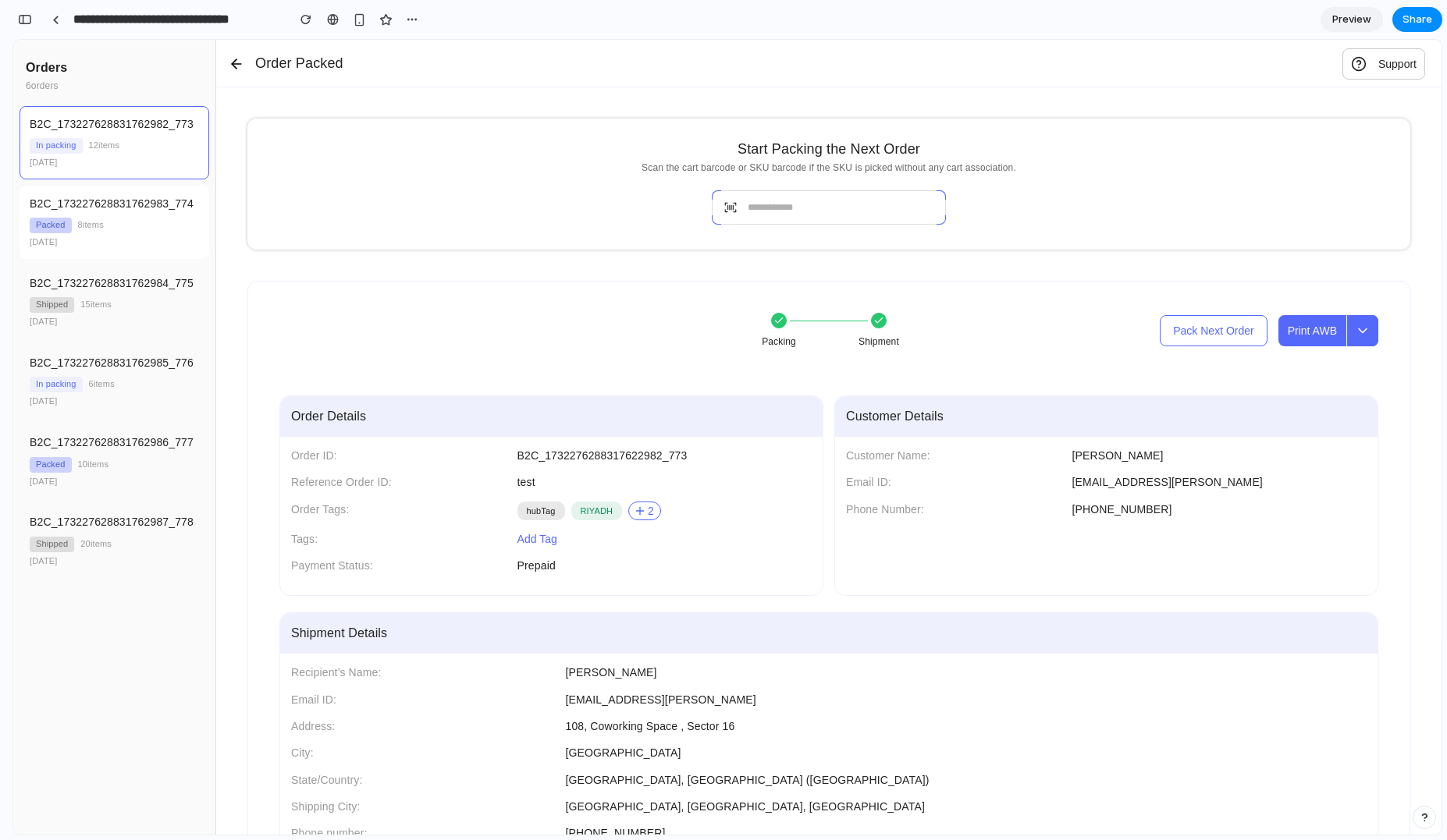
click at [163, 238] on div "[DATE]" at bounding box center [115, 243] width 170 height 12
click at [1363, 31] on link "Preview" at bounding box center [1351, 19] width 63 height 25
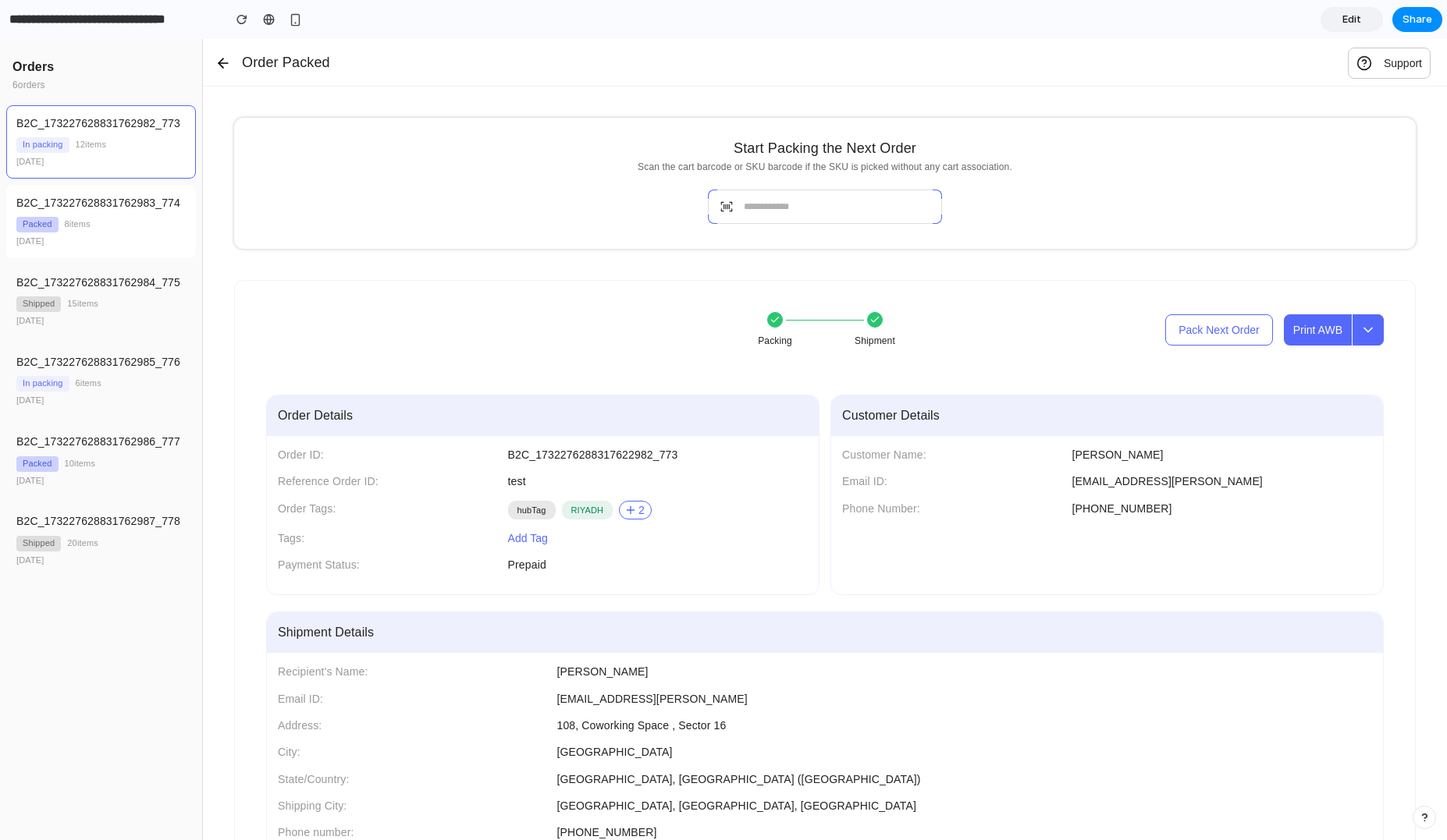
click at [110, 223] on div "Packed 8 items" at bounding box center [102, 225] width 170 height 16
click at [123, 267] on div "B2C_173227628831762984_775 Shipped 15 items [DATE]" at bounding box center [101, 300] width 190 height 73
click at [156, 234] on div "B2C_173227628831762983_774 Packed 8 items [DATE]" at bounding box center [101, 221] width 190 height 73
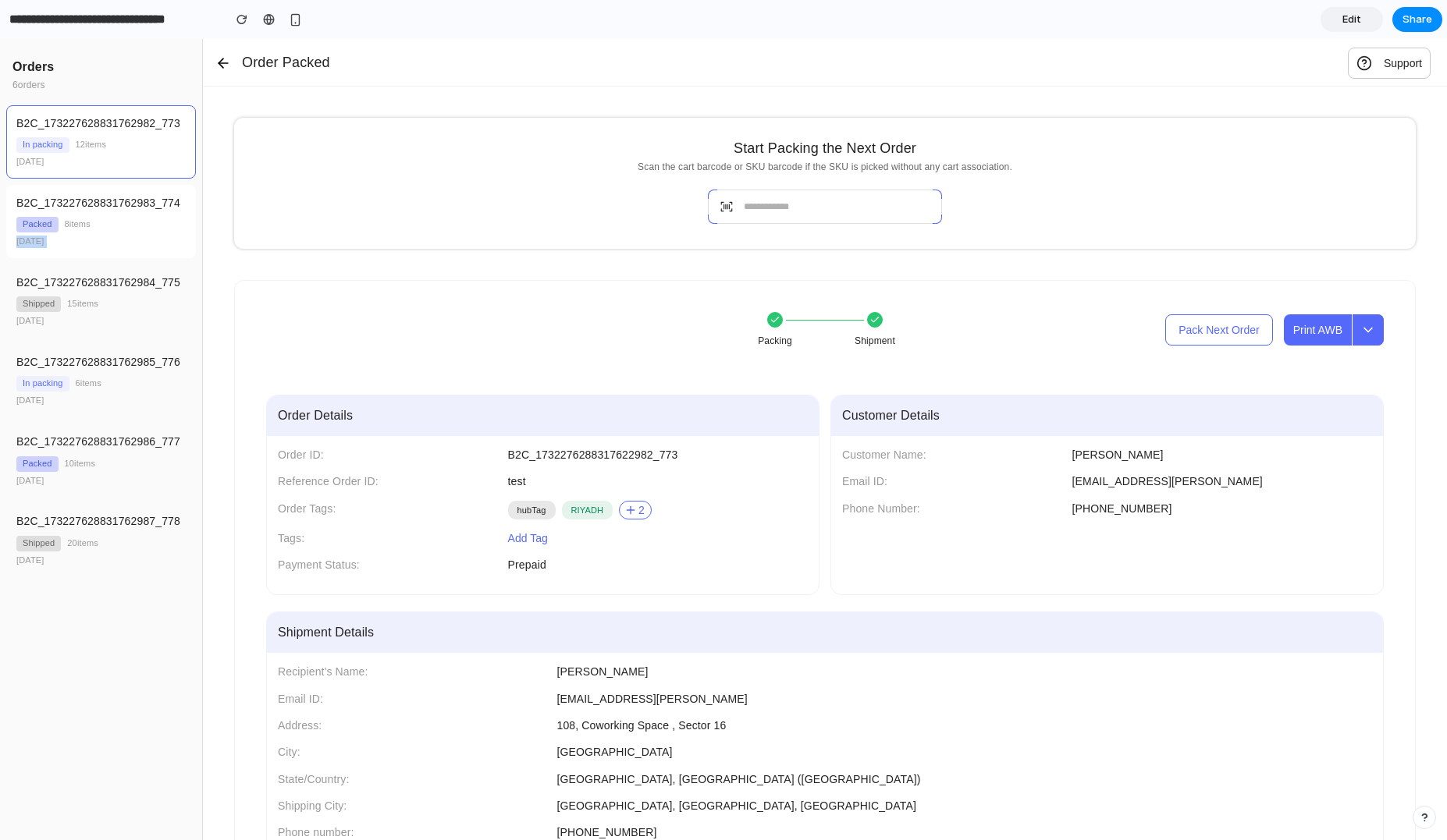
click at [156, 234] on div "B2C_173227628831762983_774 Packed 8 items [DATE]" at bounding box center [101, 221] width 190 height 73
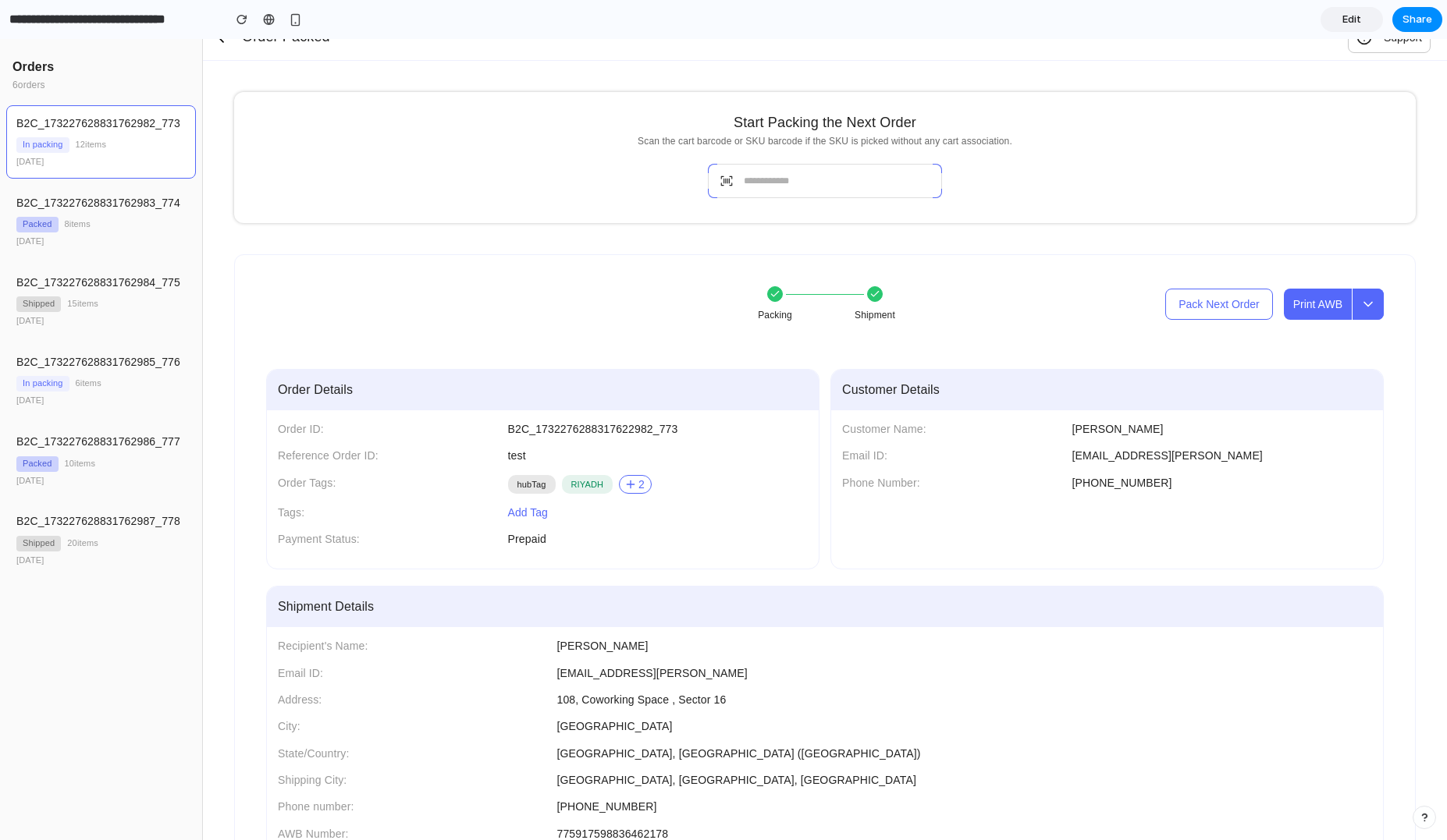
scroll to position [18, 0]
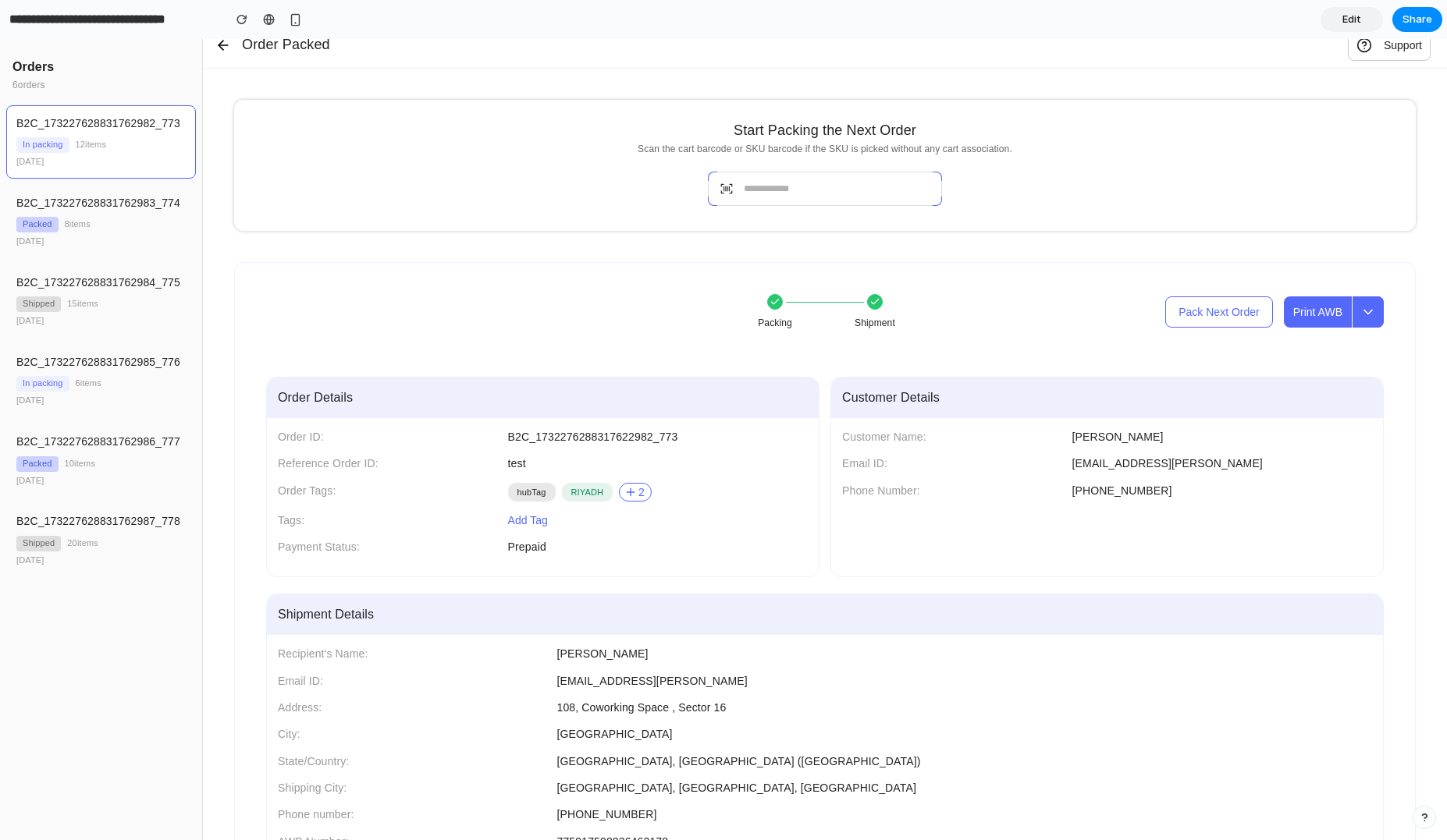
click at [223, 45] on line at bounding box center [223, 45] width 10 height 0
click at [1352, 20] on span "Edit" at bounding box center [1351, 19] width 19 height 16
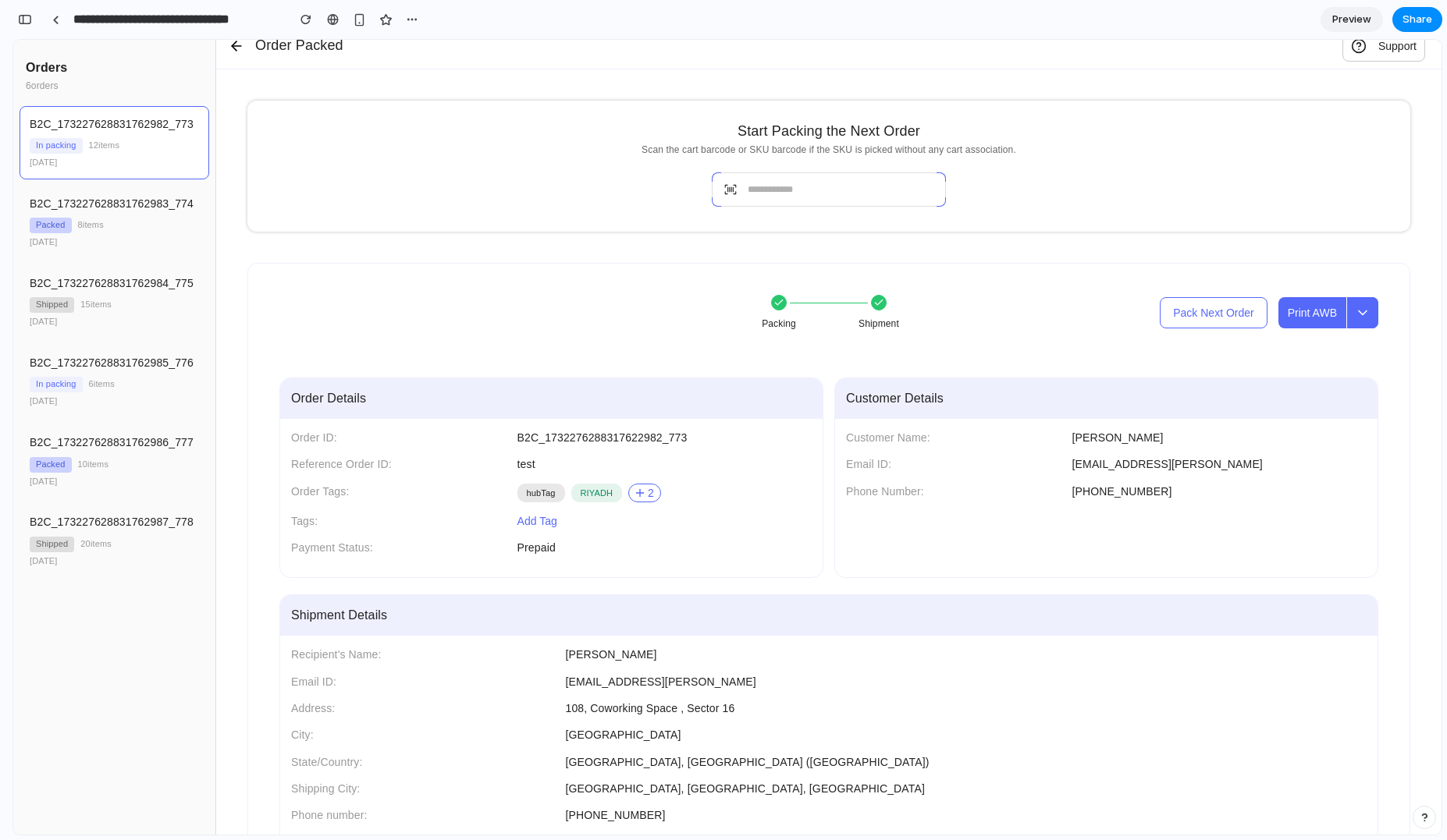
scroll to position [284, 0]
click at [18, 17] on div "button" at bounding box center [25, 19] width 14 height 11
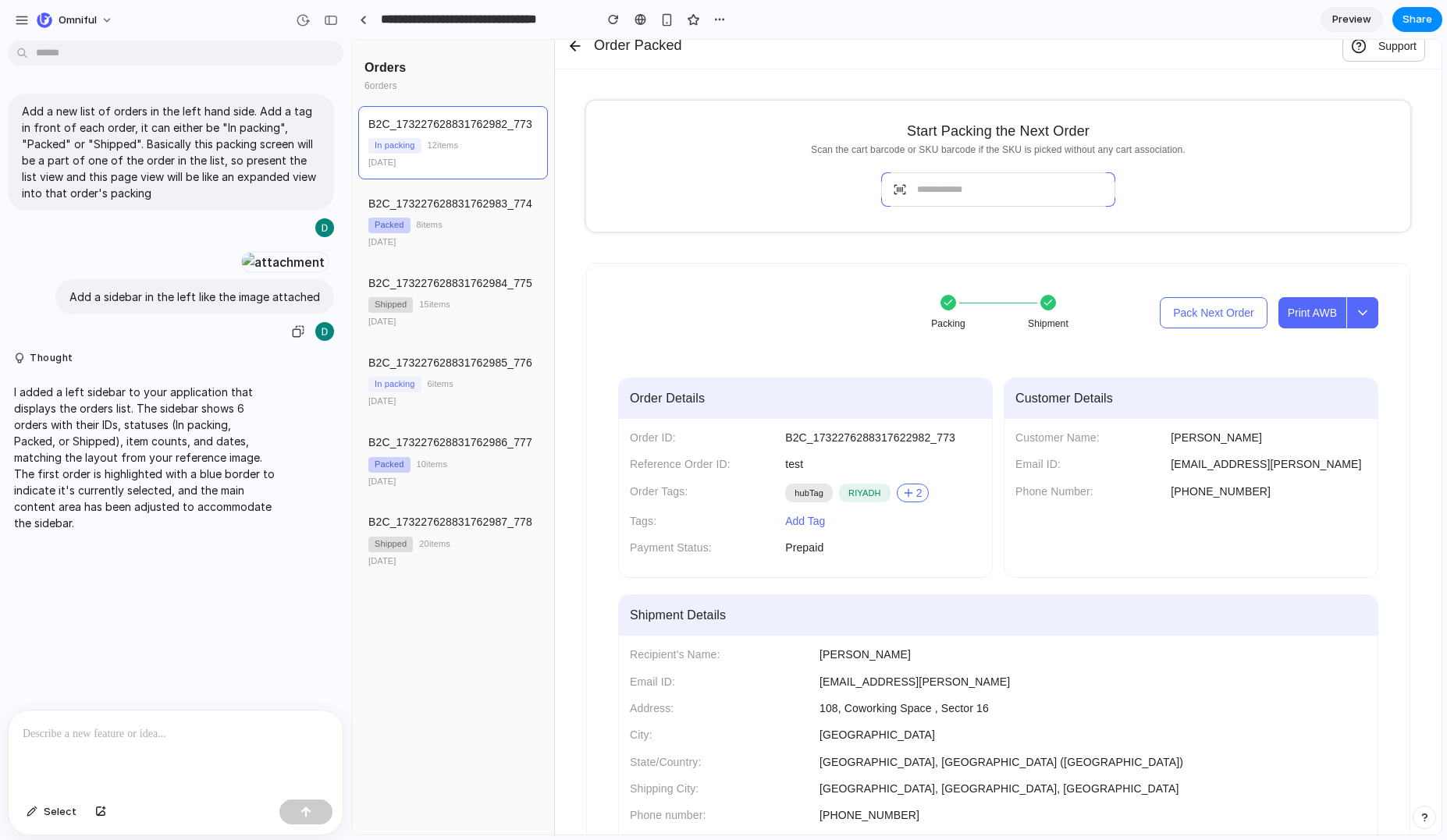
scroll to position [0, 0]
click at [163, 731] on p at bounding box center [176, 734] width 306 height 19
click at [714, 21] on div "button" at bounding box center [719, 19] width 12 height 12
click at [401, 547] on span "Shipped" at bounding box center [390, 545] width 44 height 16
click at [400, 547] on span "Shipped" at bounding box center [390, 545] width 44 height 16
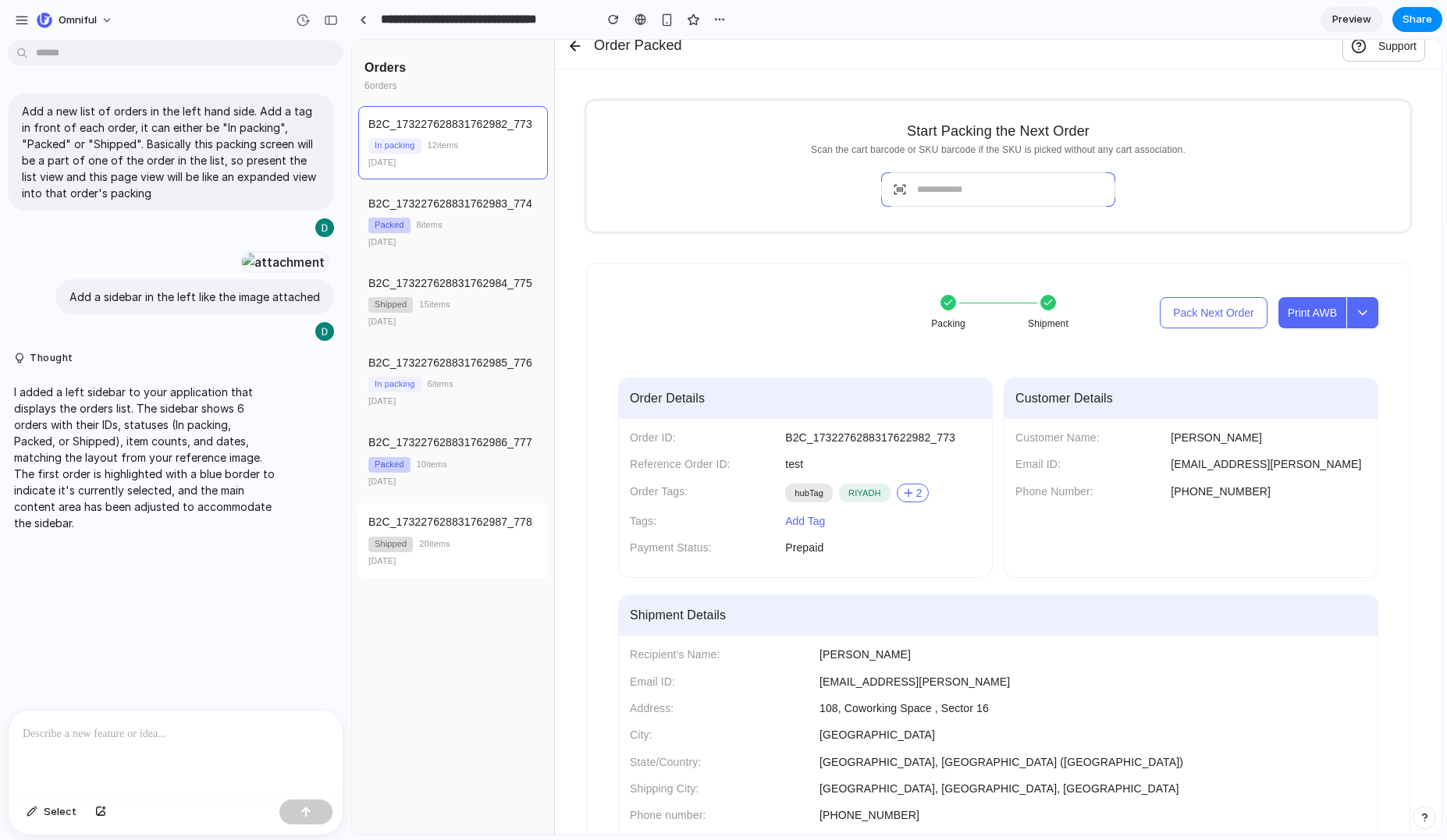
click at [400, 547] on span "Shipped" at bounding box center [390, 545] width 44 height 16
click at [520, 534] on div "B2C_173227628831762987_778 Shipped 20 items [DATE]" at bounding box center [452, 541] width 190 height 73
click at [436, 549] on span "20 items" at bounding box center [434, 544] width 31 height 12
click at [61, 818] on span "Select" at bounding box center [59, 813] width 33 height 16
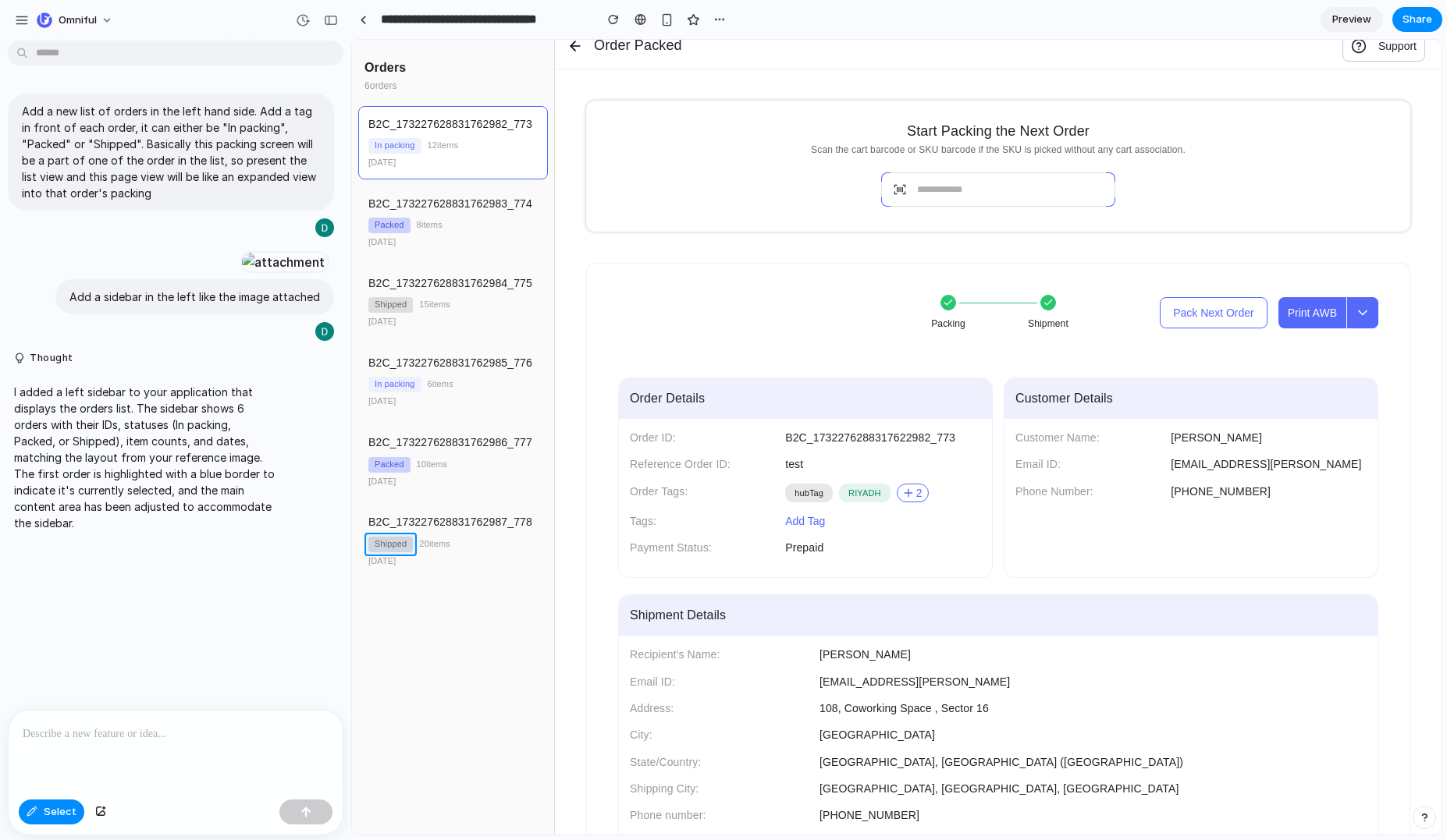
click at [397, 543] on div at bounding box center [896, 437] width 1089 height 795
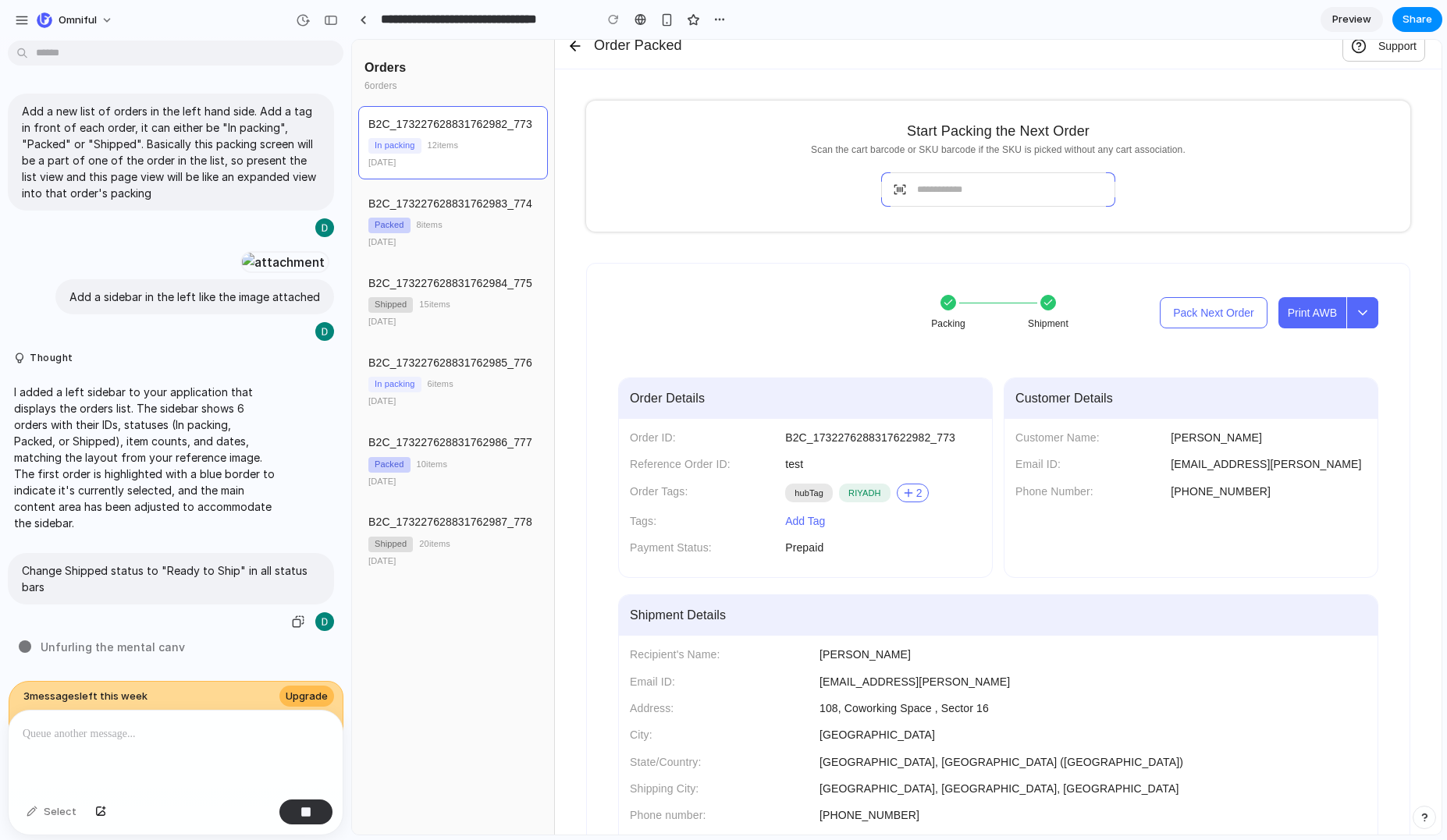
scroll to position [140, 0]
click at [398, 70] on div "Orders" at bounding box center [452, 67] width 177 height 18
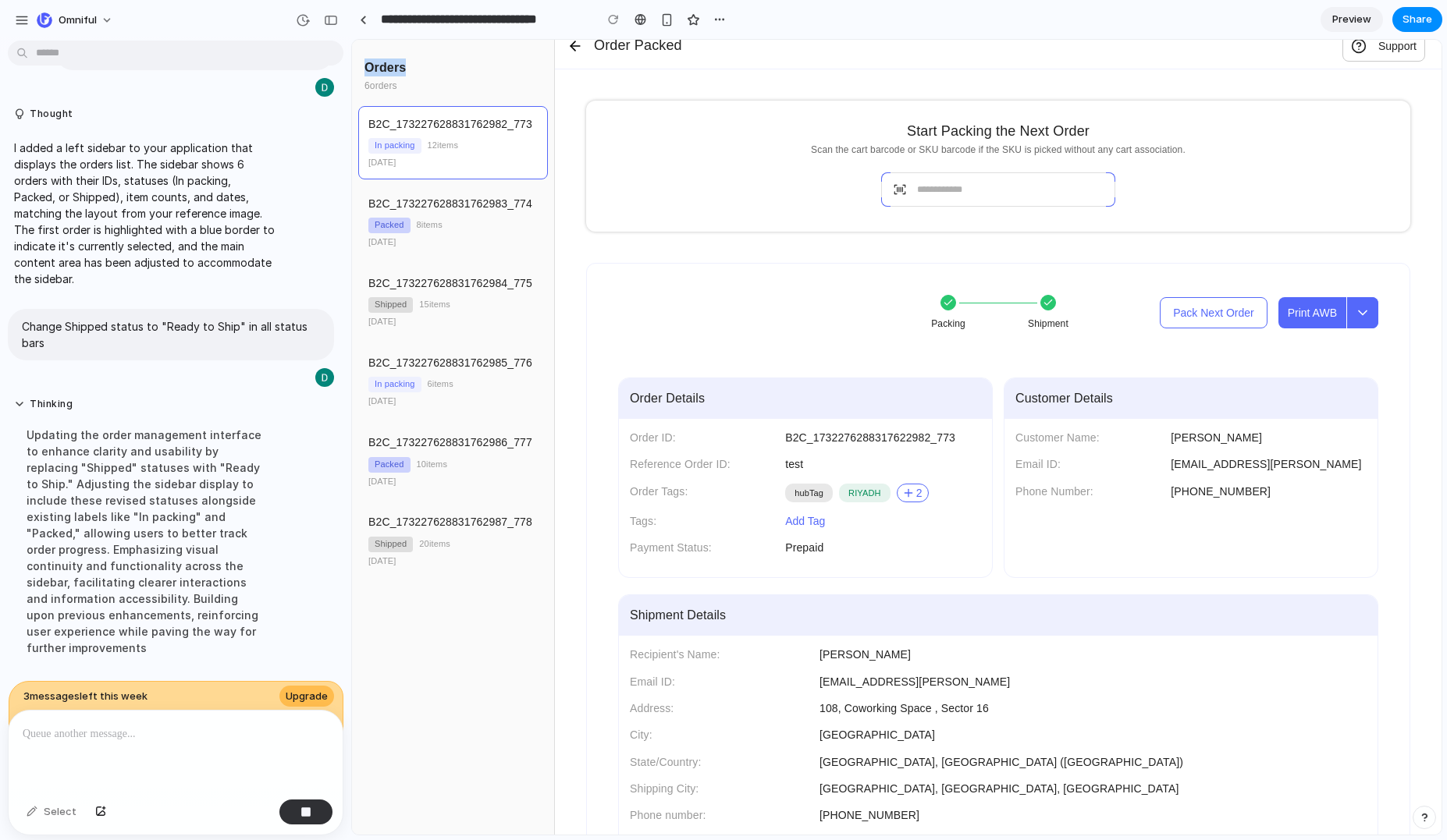
scroll to position [427, 0]
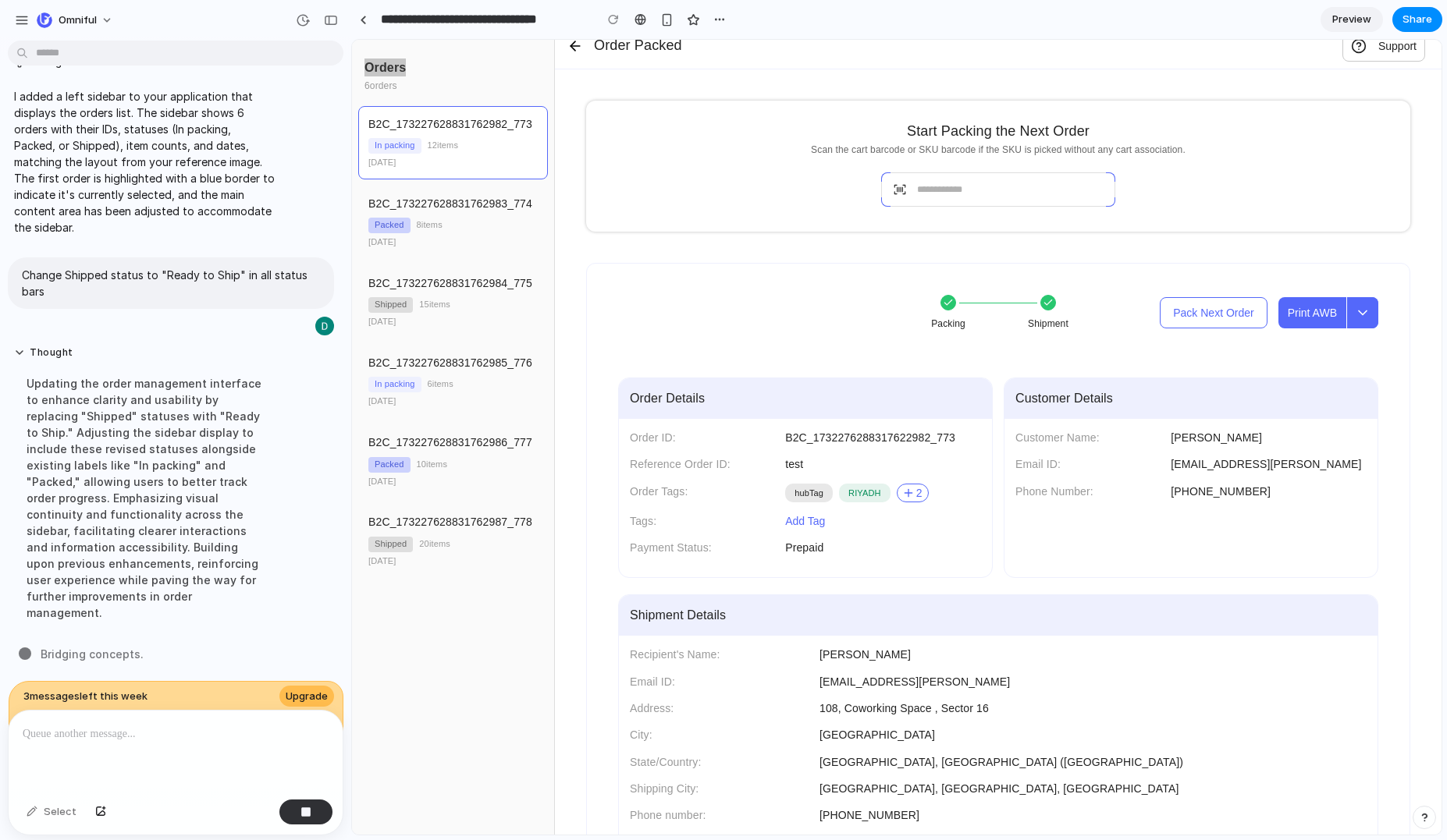
click at [124, 725] on p at bounding box center [172, 734] width 299 height 19
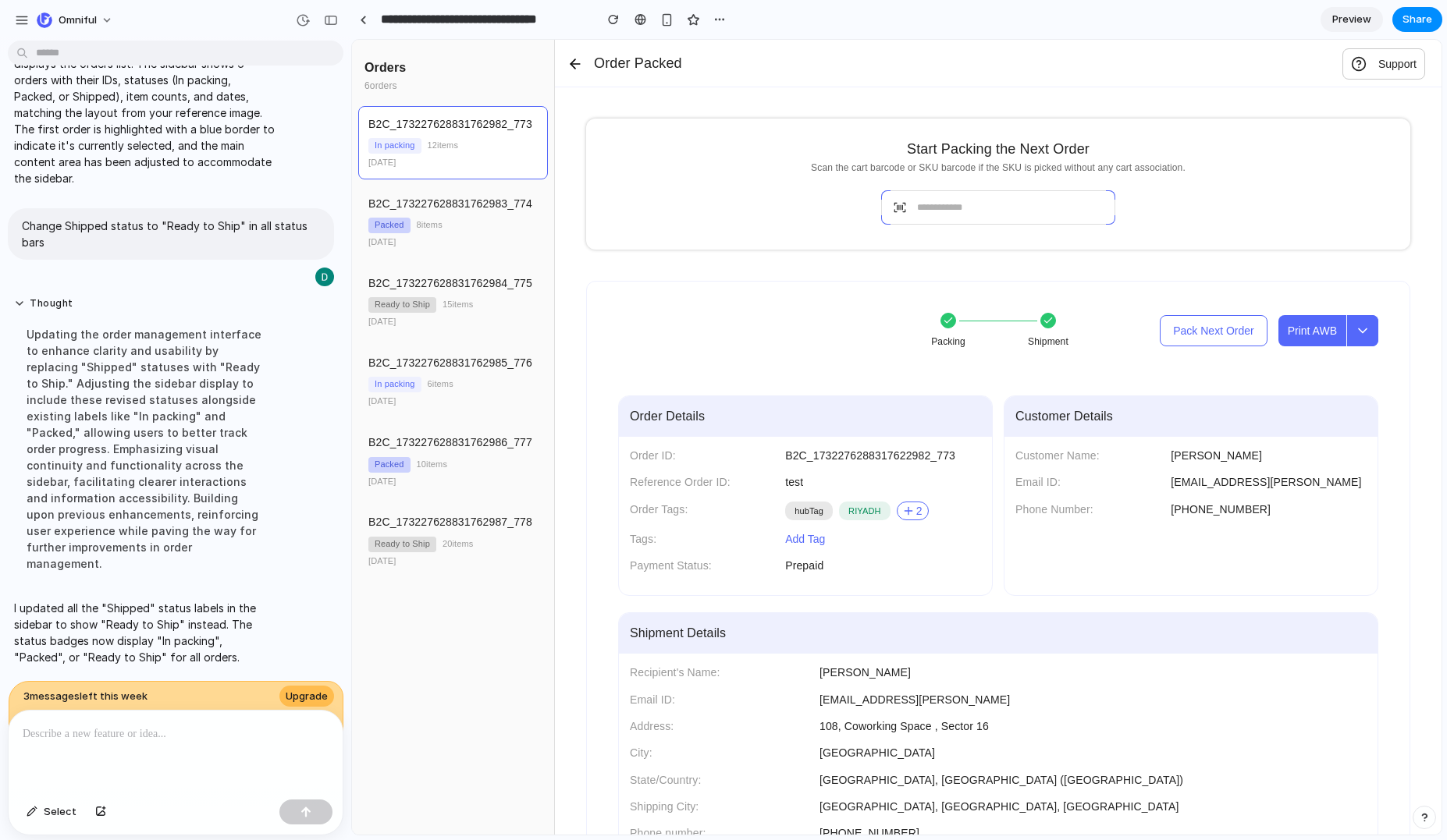
scroll to position [149, 0]
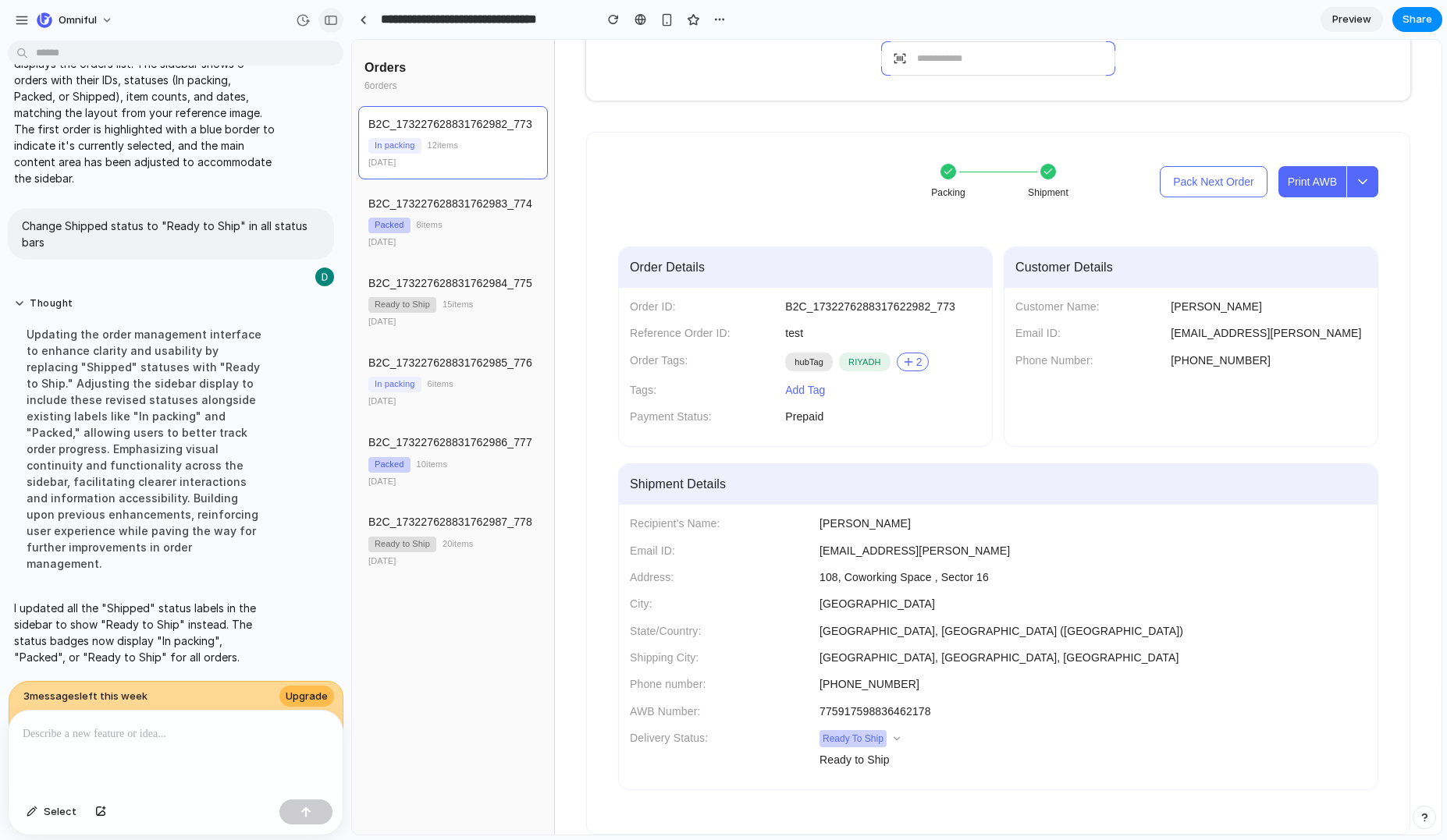
click at [337, 26] on button "button" at bounding box center [330, 20] width 25 height 25
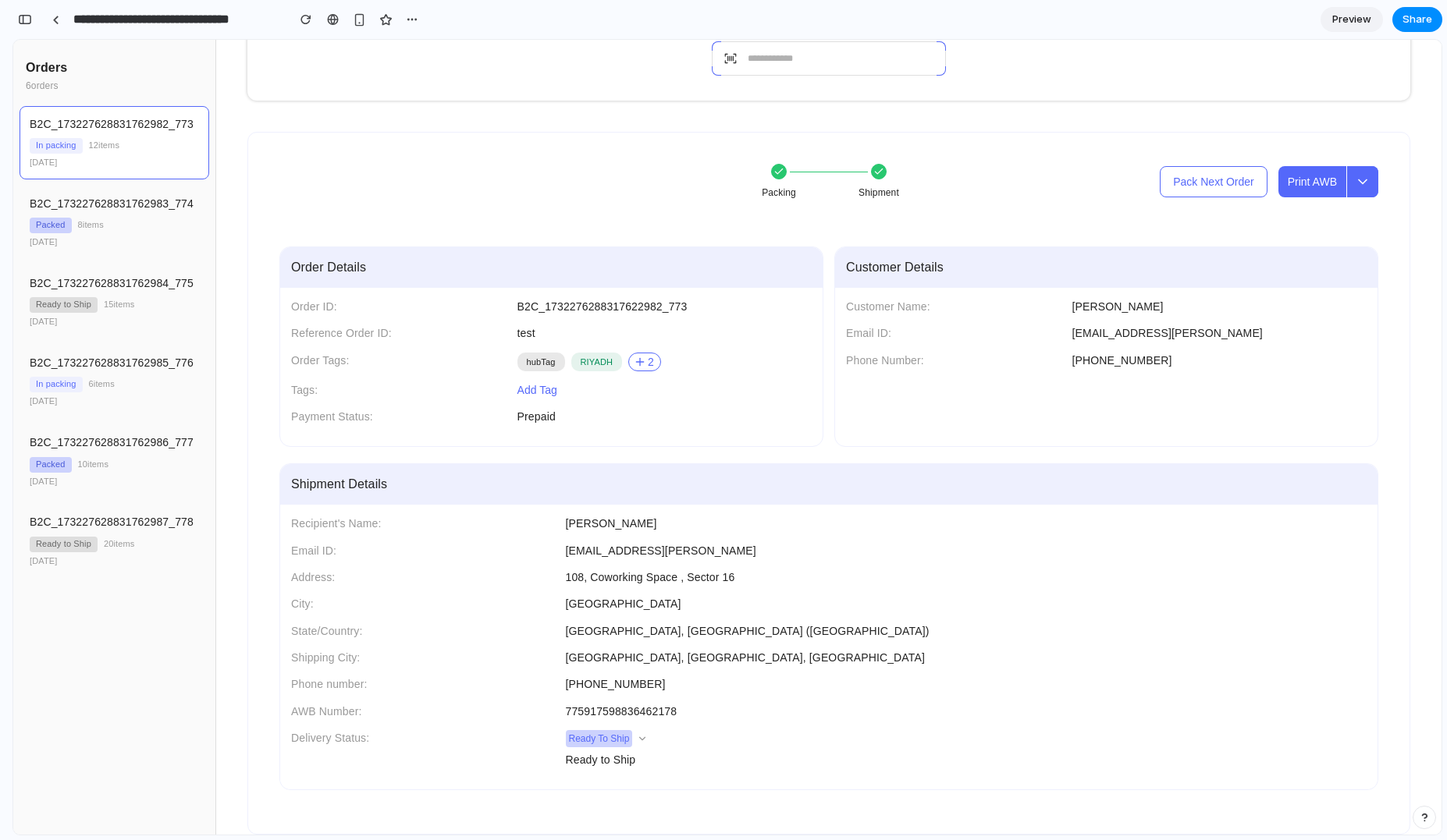
scroll to position [0, 0]
